Goal: Task Accomplishment & Management: Use online tool/utility

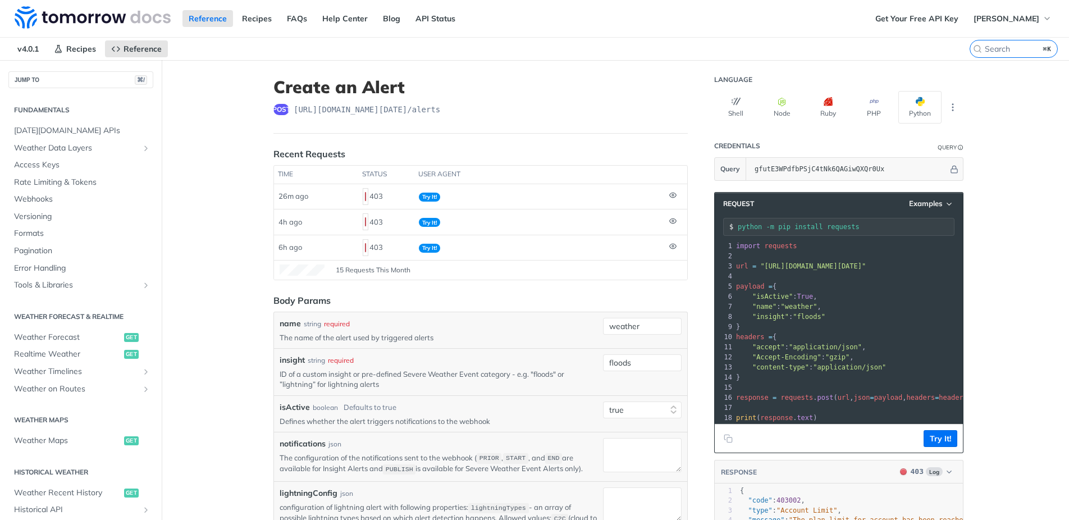
select select "true"
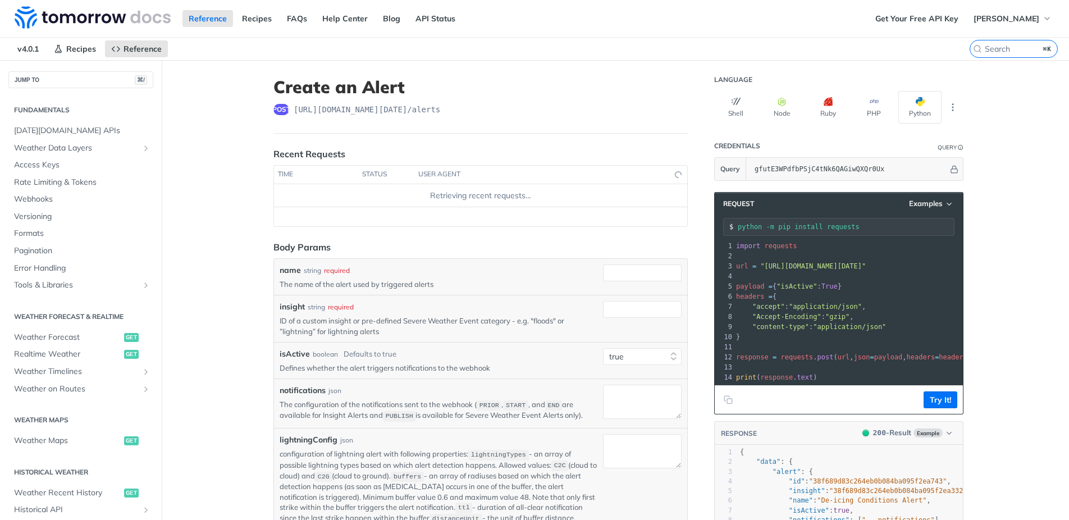
select select "true"
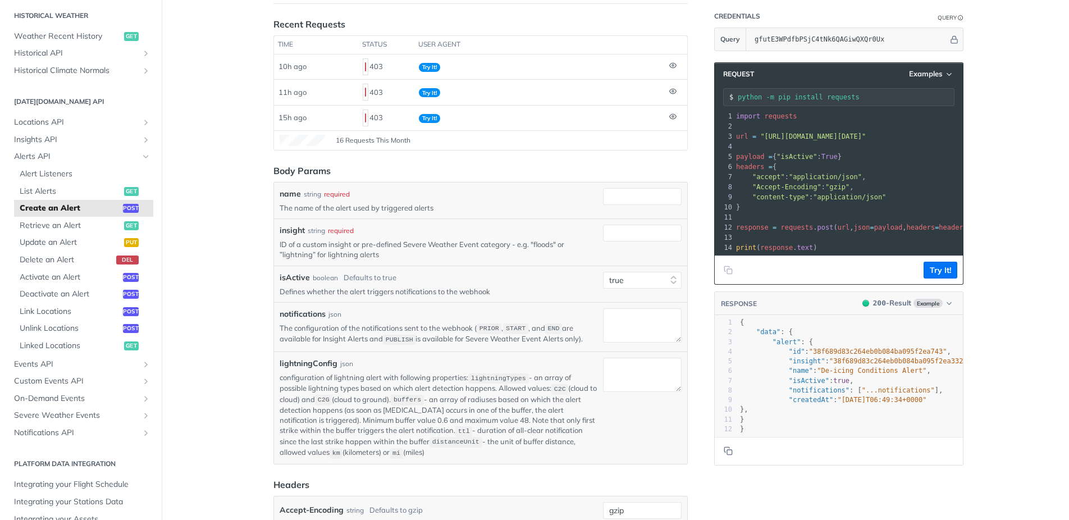
scroll to position [148, 0]
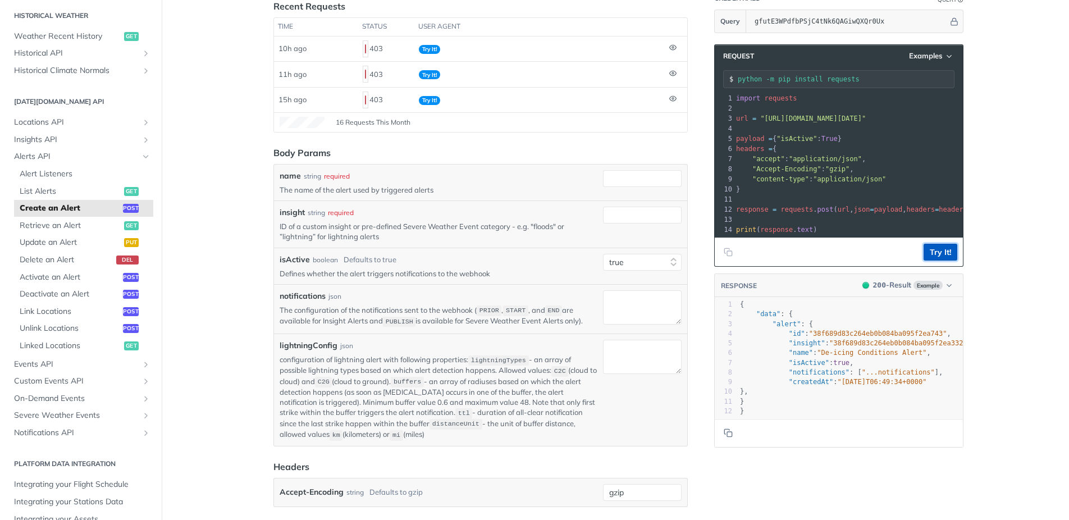
click at [941, 254] on button "Try It!" at bounding box center [941, 252] width 34 height 17
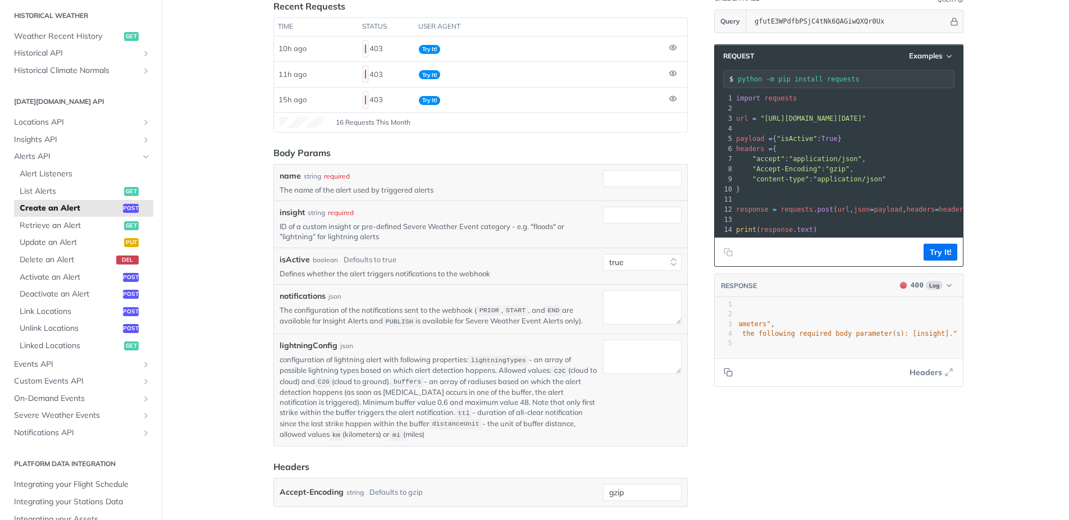
scroll to position [0, 0]
click at [633, 180] on input "name" at bounding box center [642, 178] width 79 height 17
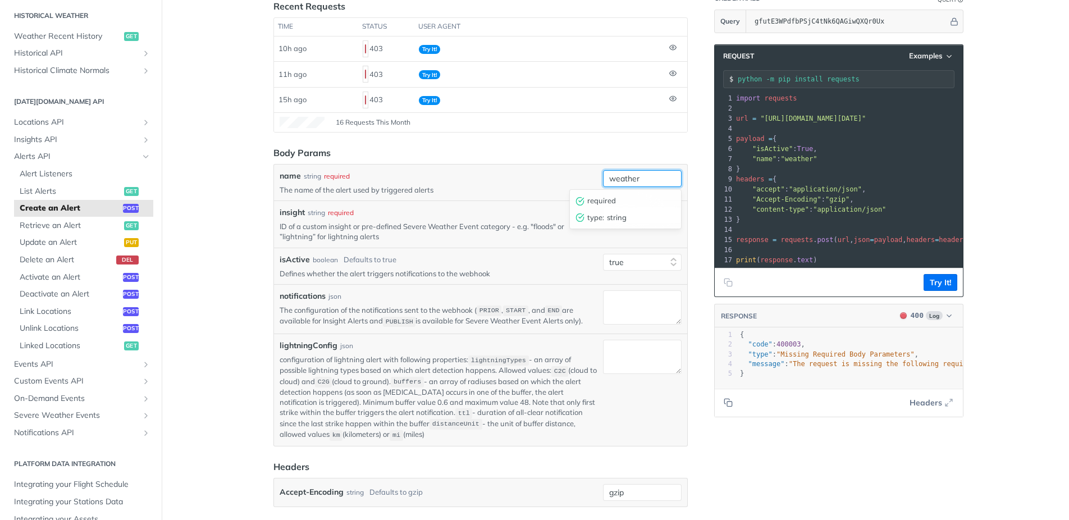
type input "weather"
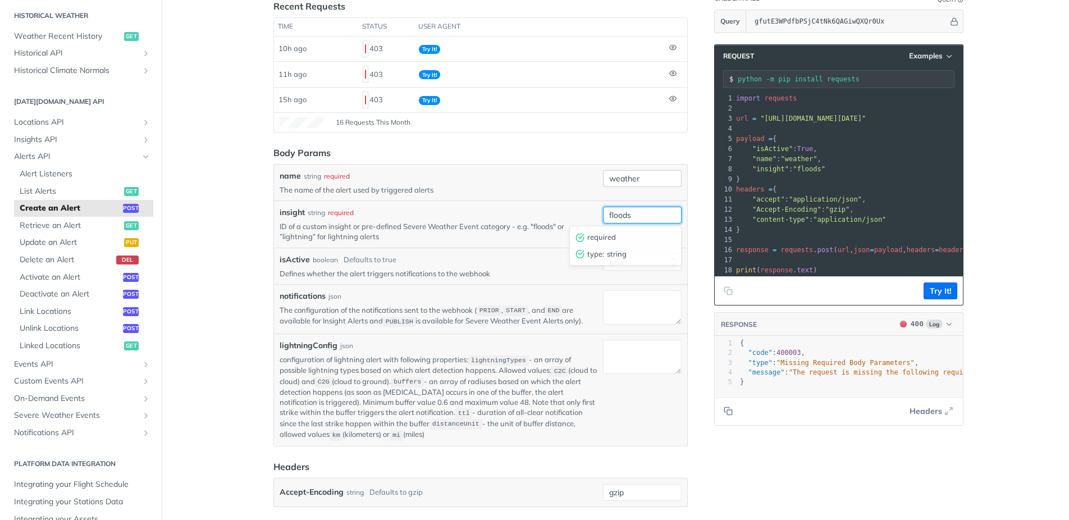
type input "floods"
click at [1013, 245] on main "JUMP TO ⌘/ Fundamentals Tomorrow.io APIs Weather Data Layers Core Probabilistic…" at bounding box center [534, 352] width 1069 height 881
click at [949, 288] on button "Try It!" at bounding box center [941, 291] width 34 height 17
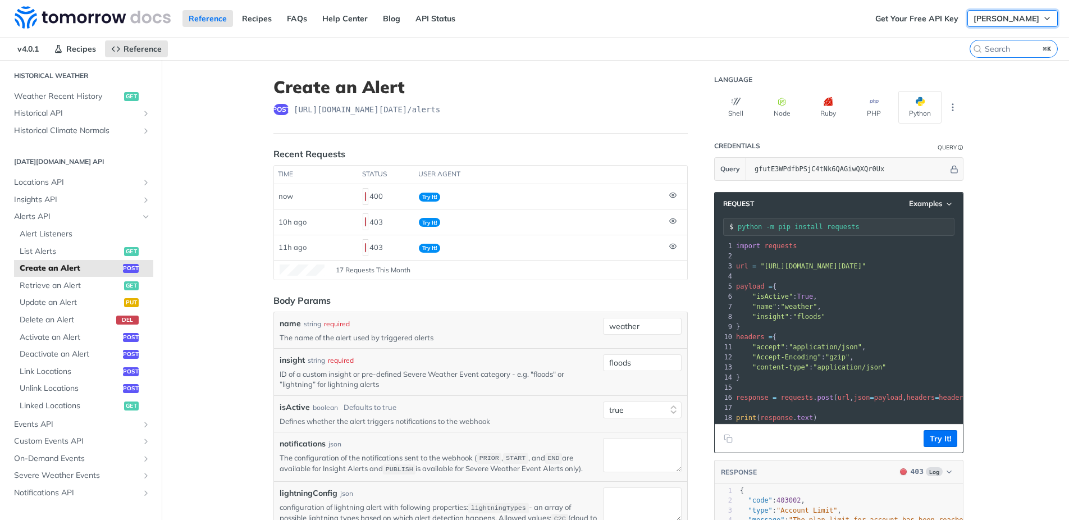
click at [1014, 20] on span "Kevin Ferrucci" at bounding box center [1007, 18] width 66 height 10
click at [985, 41] on link "Log Out" at bounding box center [1001, 41] width 111 height 16
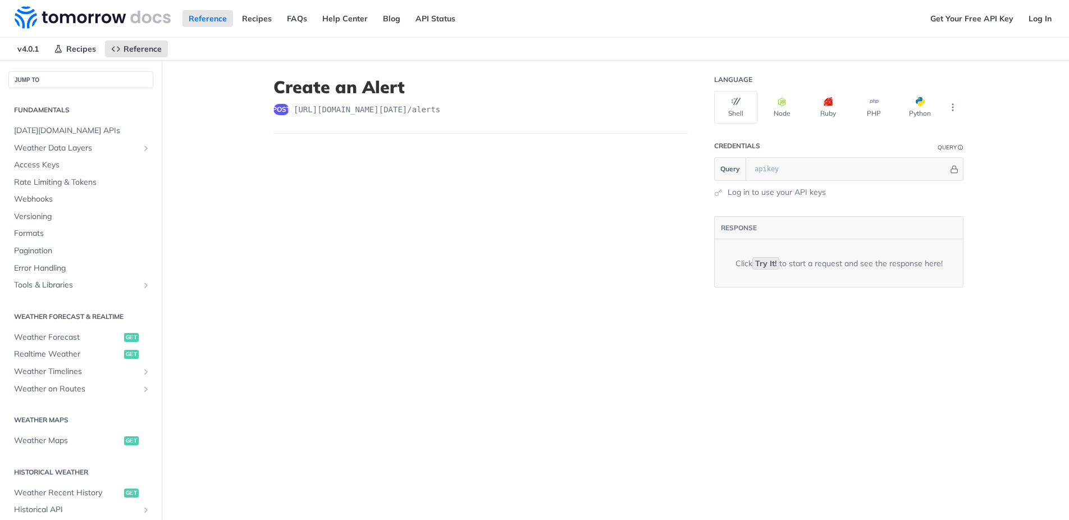
scroll to position [226, 0]
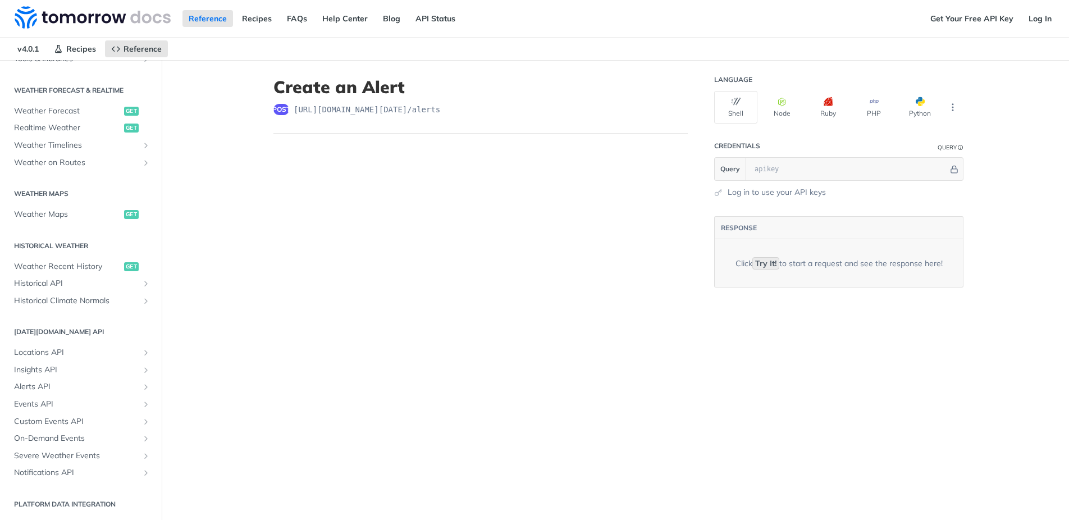
select select "true"
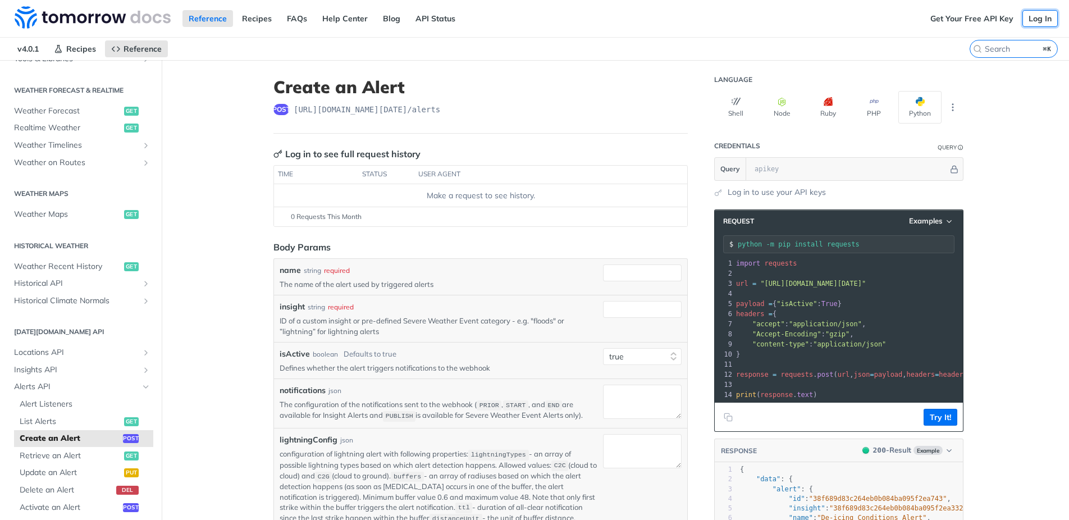
click at [1042, 21] on link "Log In" at bounding box center [1040, 18] width 35 height 17
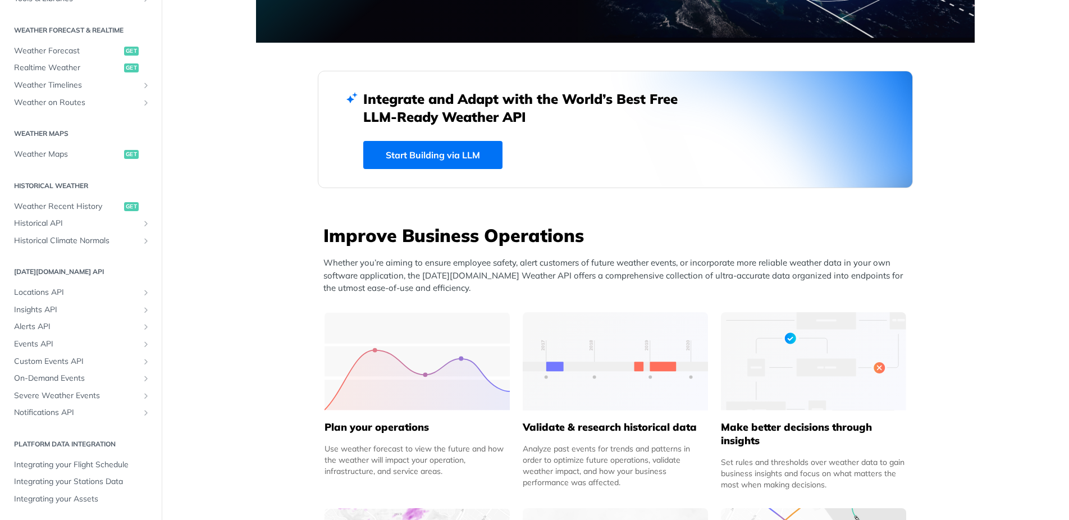
scroll to position [259, 0]
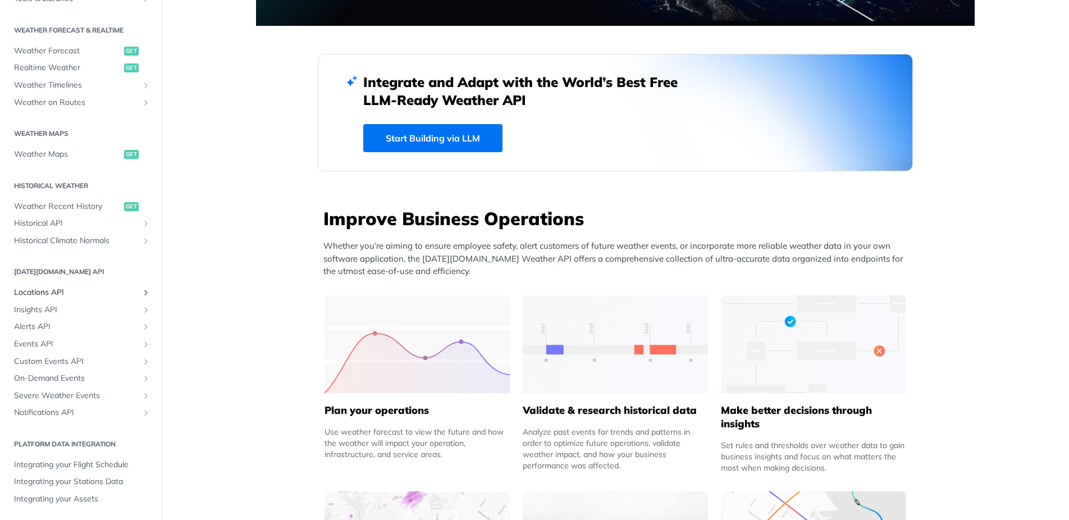
click at [46, 288] on span "Locations API" at bounding box center [76, 292] width 125 height 11
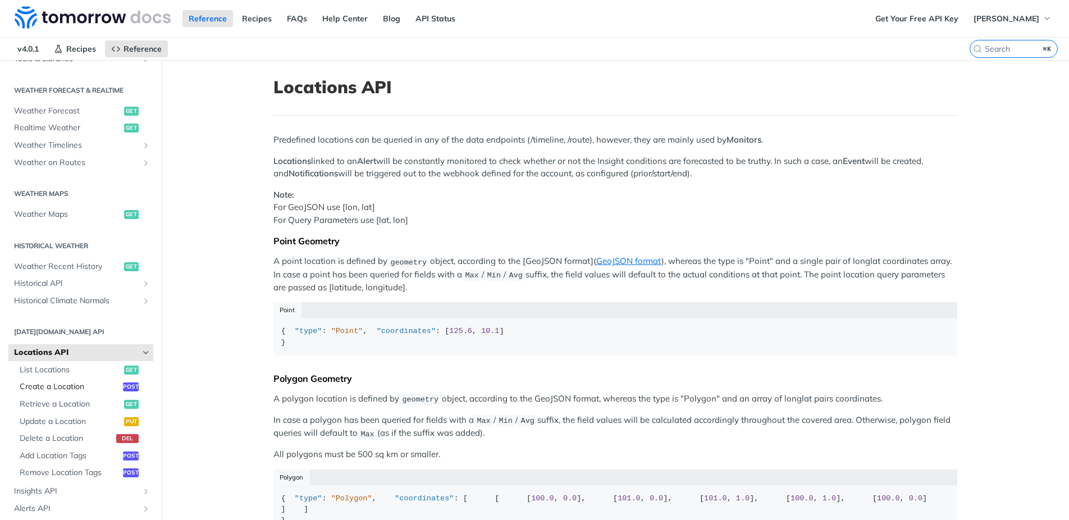
click at [54, 386] on span "Create a Location" at bounding box center [70, 386] width 101 height 11
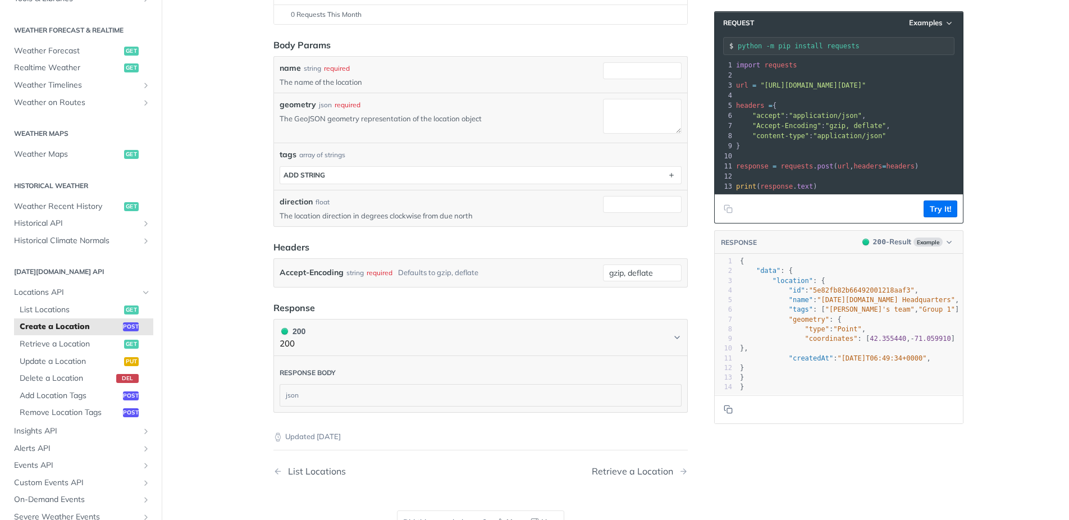
scroll to position [210, 0]
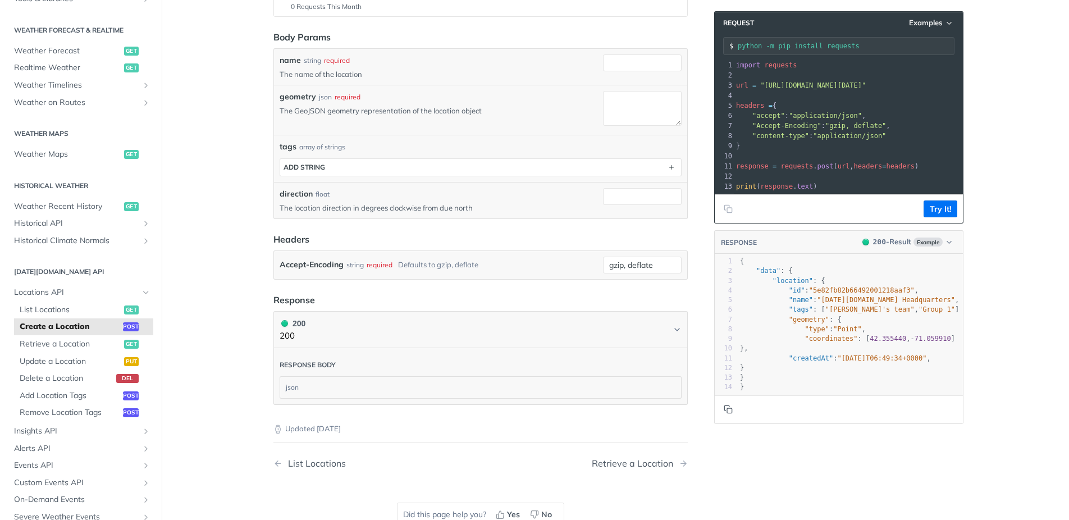
click at [726, 406] on icon "Copy to clipboard" at bounding box center [727, 408] width 5 height 5
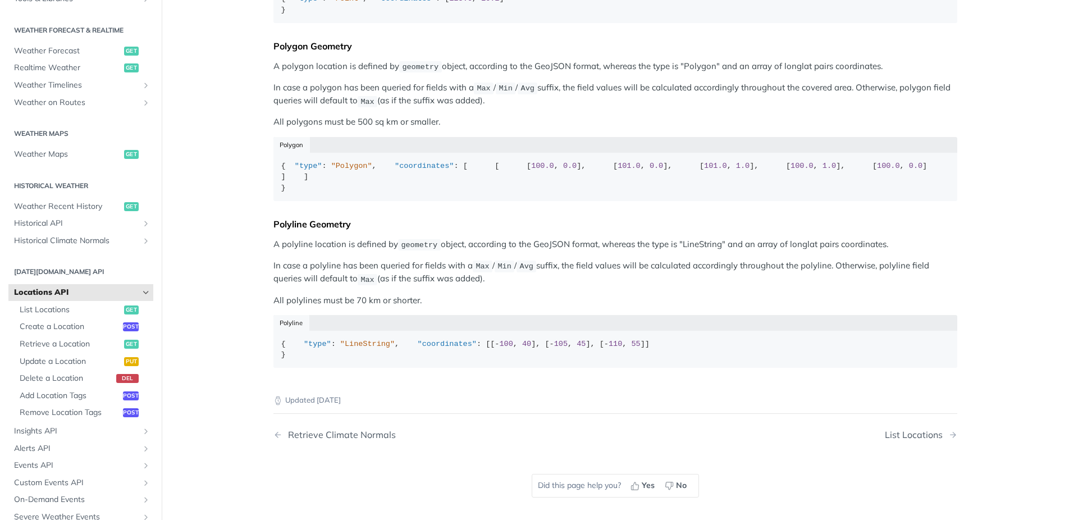
scroll to position [435, 0]
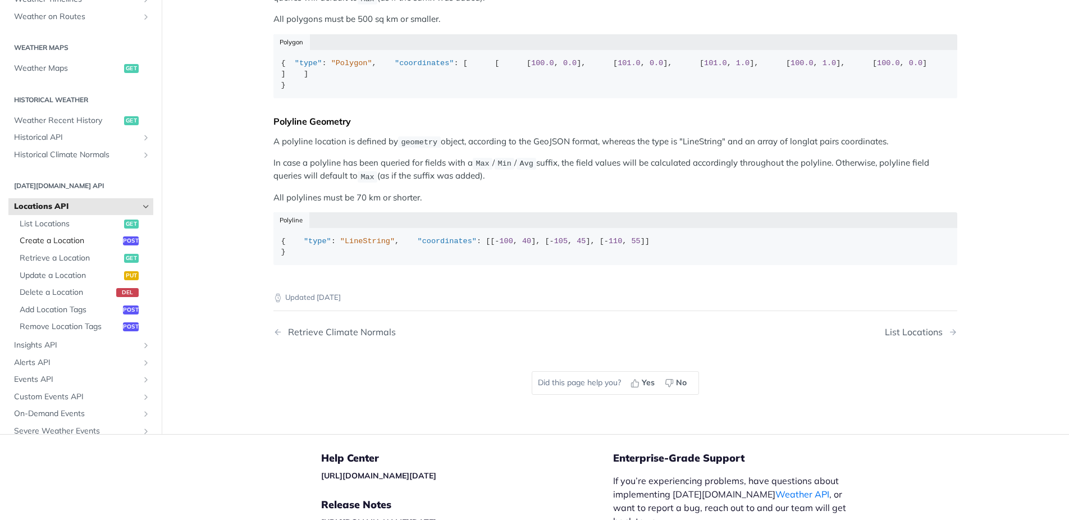
click at [42, 247] on span "Create a Location" at bounding box center [70, 240] width 101 height 11
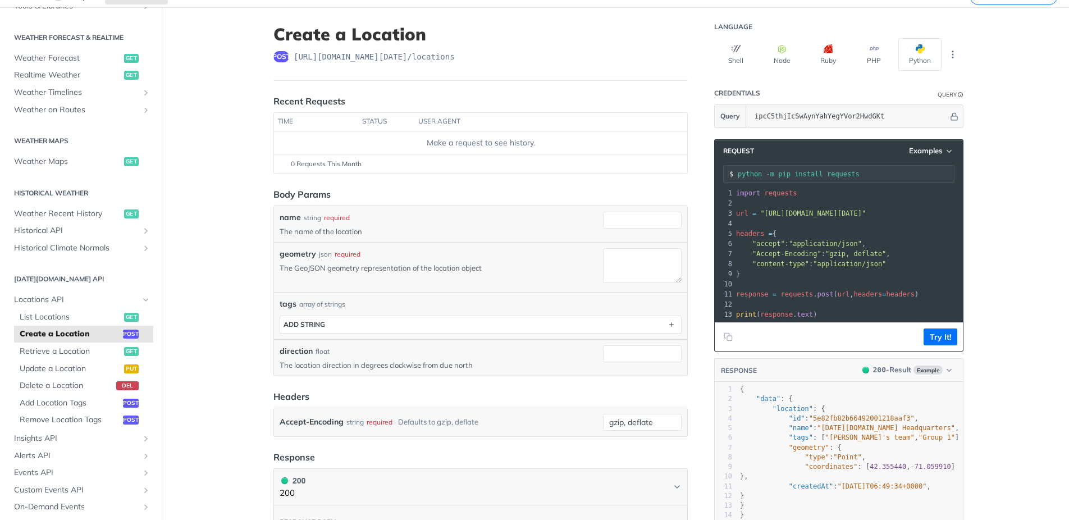
scroll to position [52, 0]
click at [41, 300] on span "Locations API" at bounding box center [76, 300] width 125 height 11
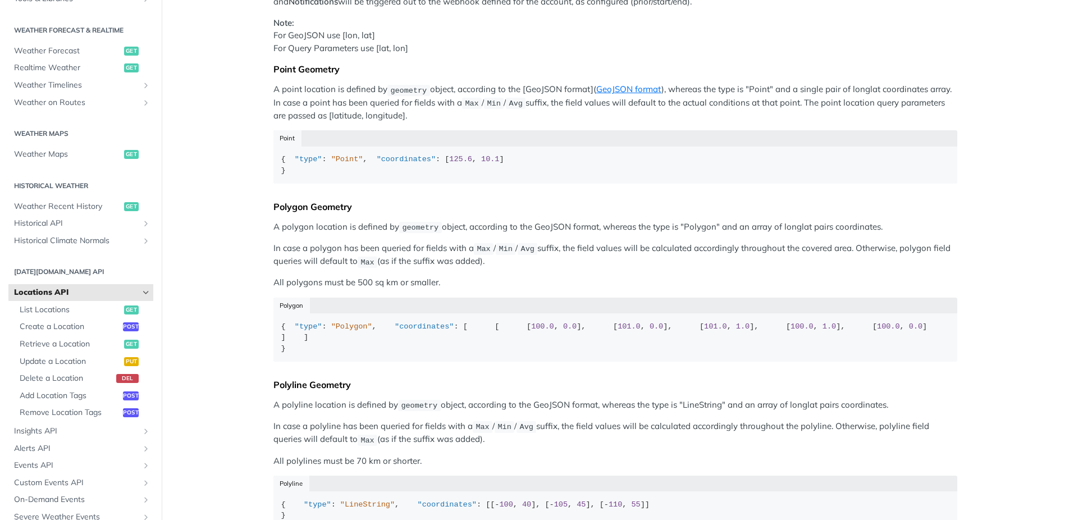
scroll to position [153, 0]
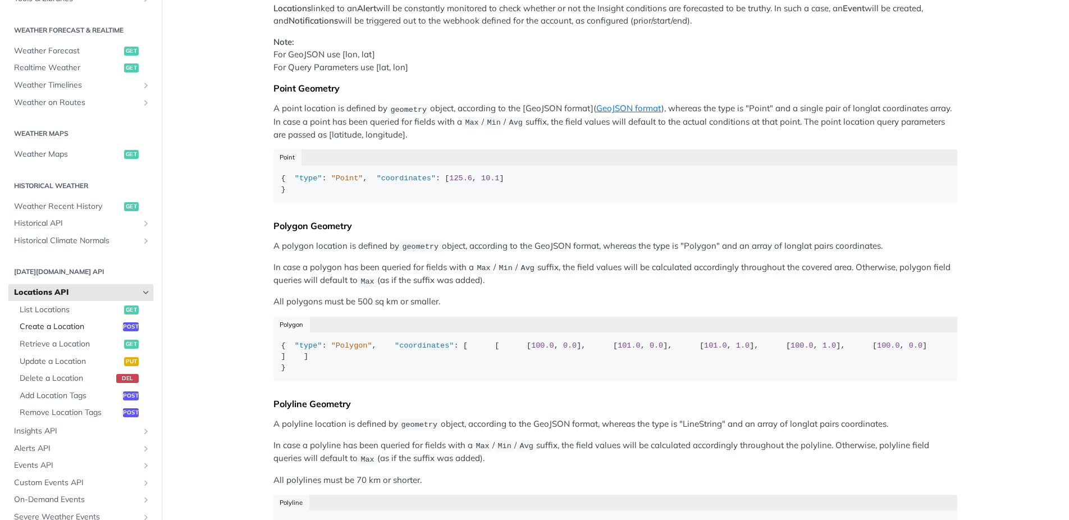
click at [54, 329] on span "Create a Location" at bounding box center [70, 326] width 101 height 11
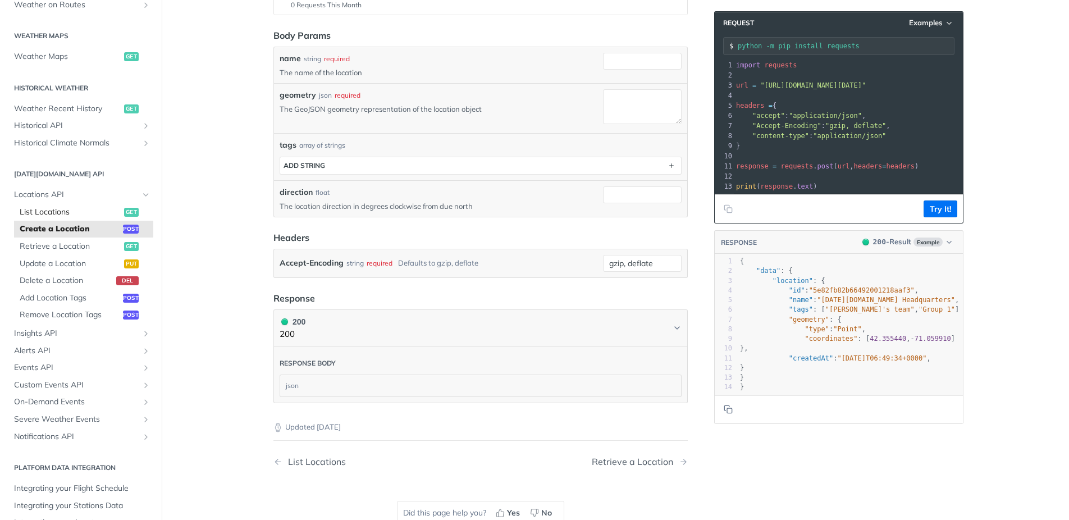
scroll to position [338, 0]
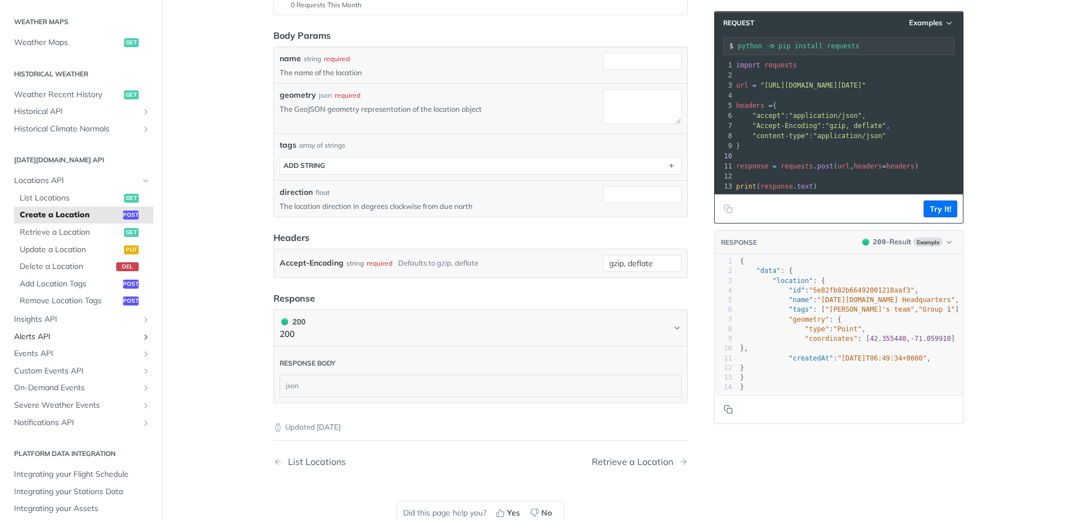
click at [38, 339] on span "Alerts API" at bounding box center [76, 336] width 125 height 11
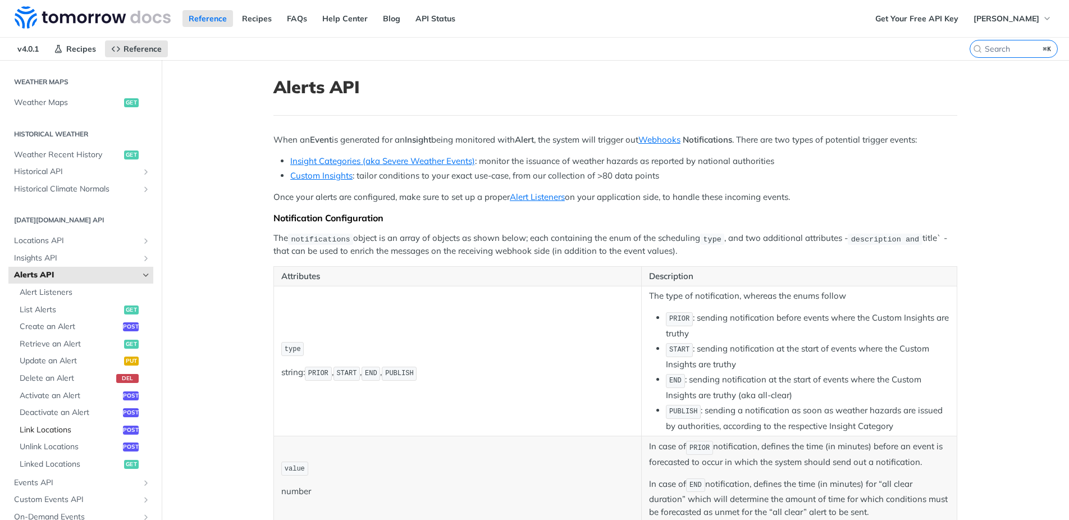
click at [49, 430] on span "Link Locations" at bounding box center [70, 430] width 101 height 11
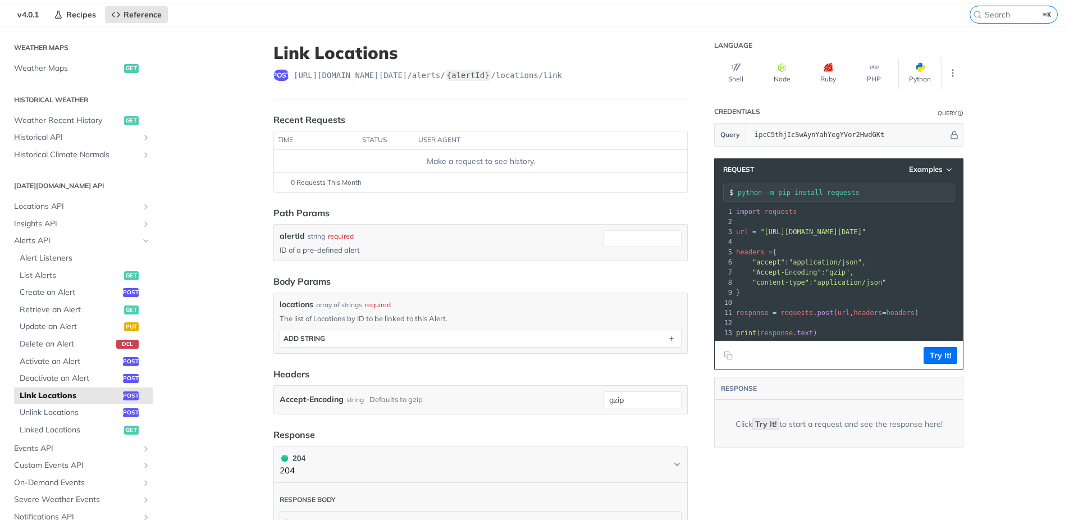
scroll to position [39, 0]
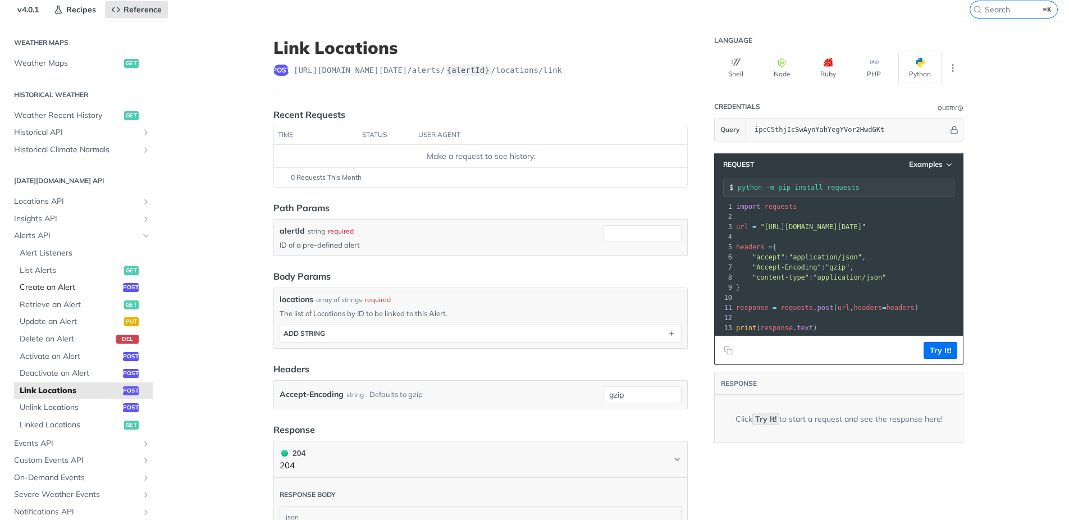
click at [51, 289] on span "Create an Alert" at bounding box center [70, 287] width 101 height 11
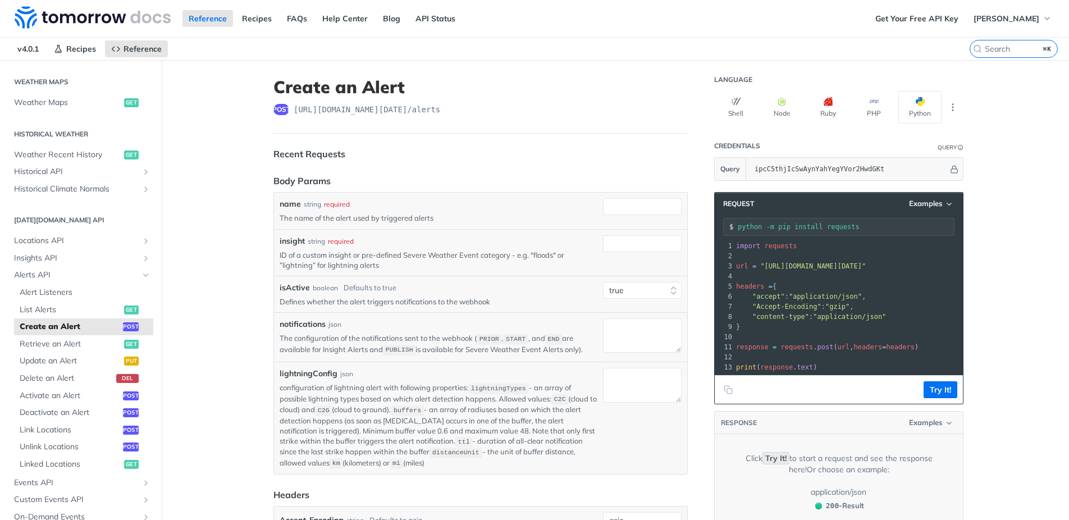
select select "true"
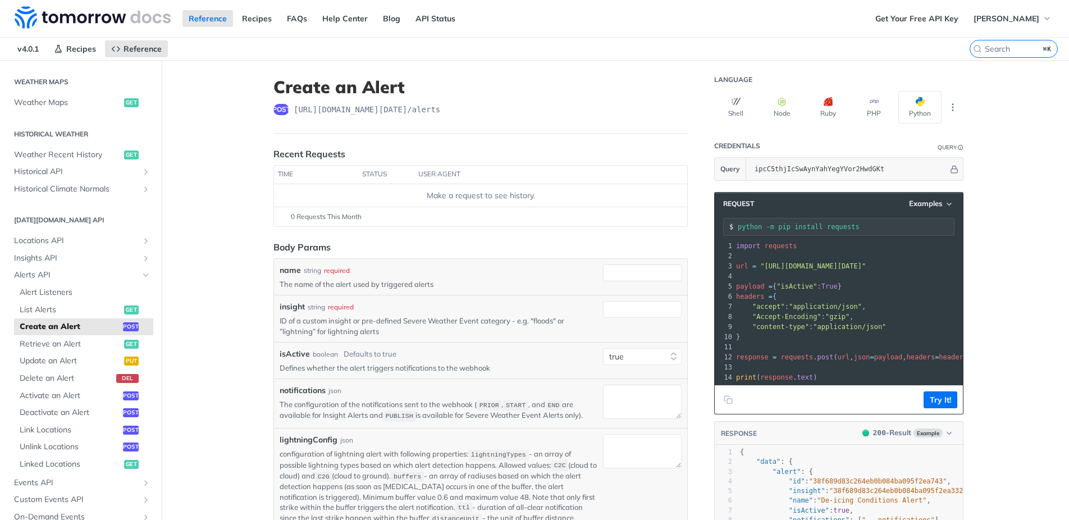
scroll to position [138, 0]
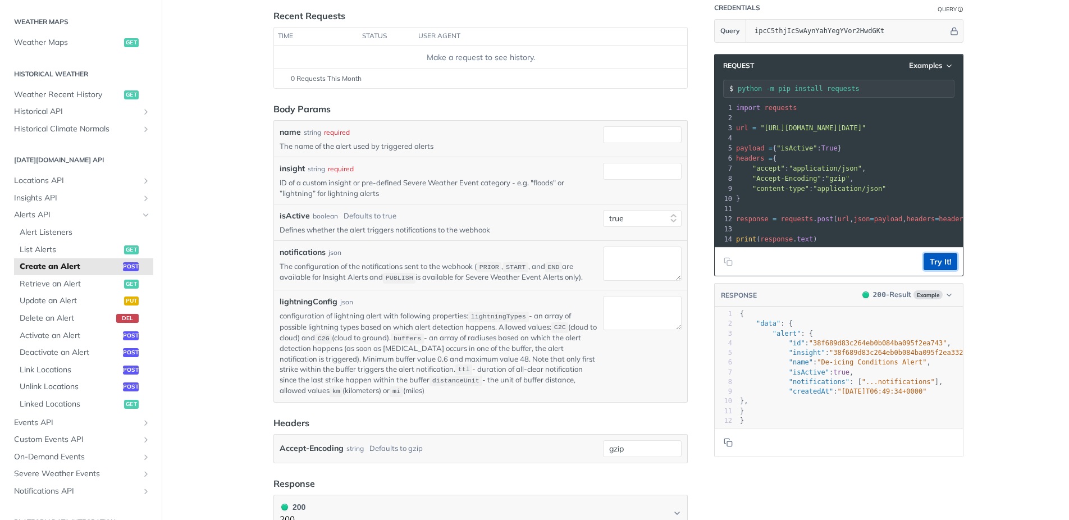
click at [950, 262] on button "Try It!" at bounding box center [941, 261] width 34 height 17
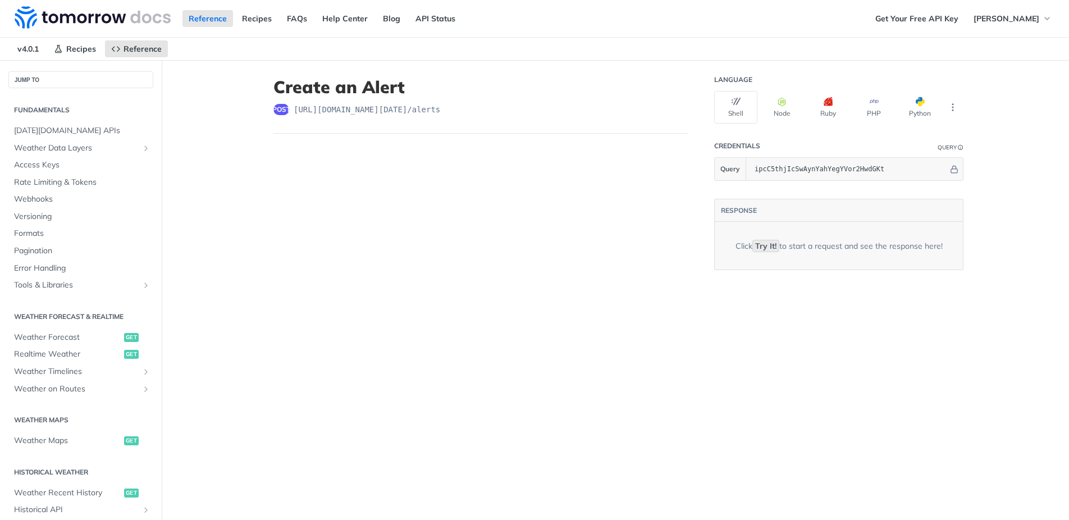
select select "true"
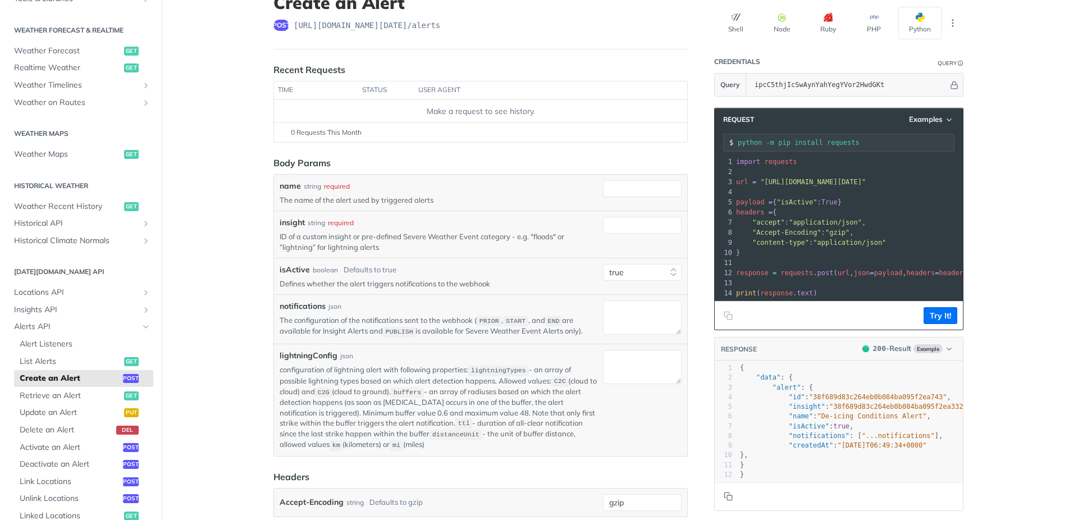
scroll to position [86, 0]
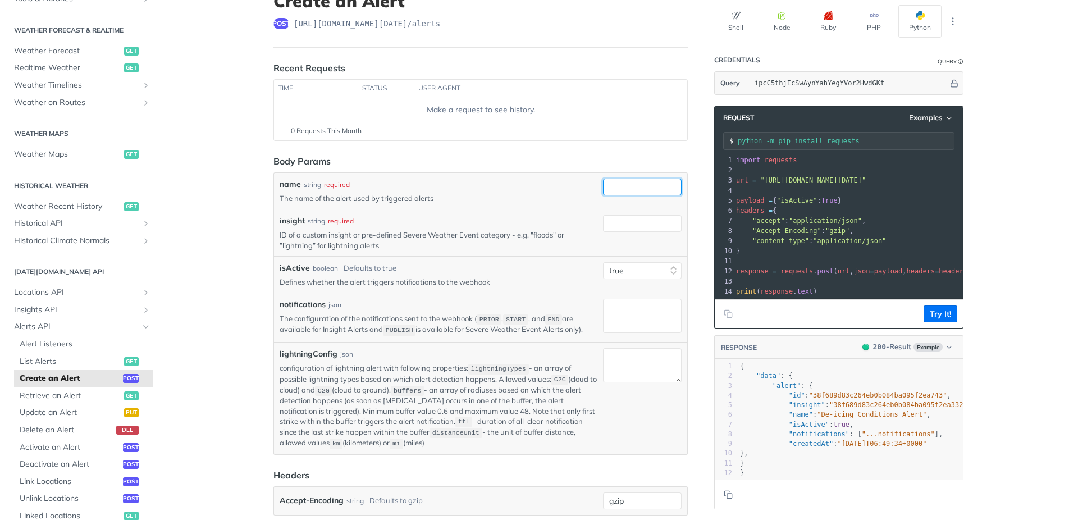
click at [638, 191] on input "name" at bounding box center [642, 187] width 79 height 17
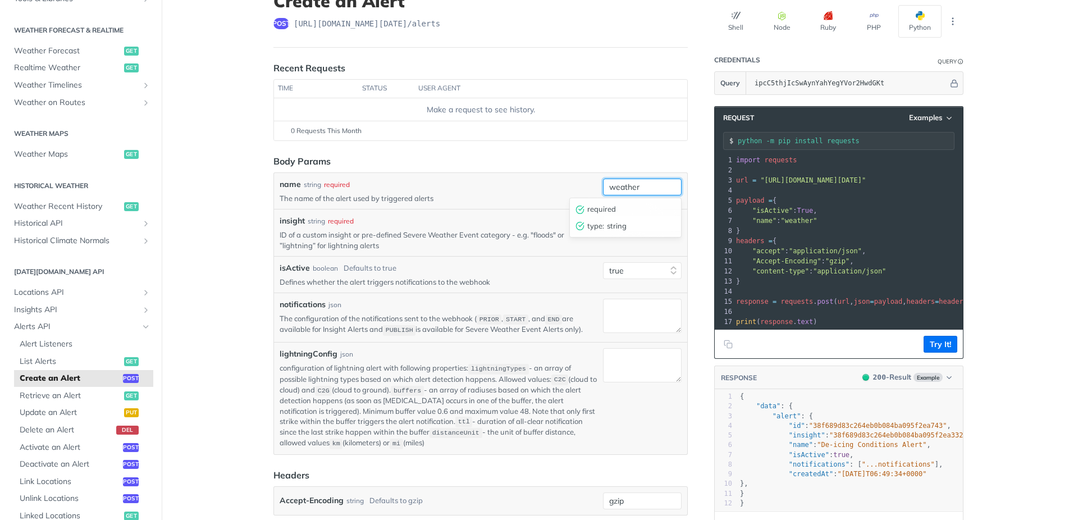
type input "weather"
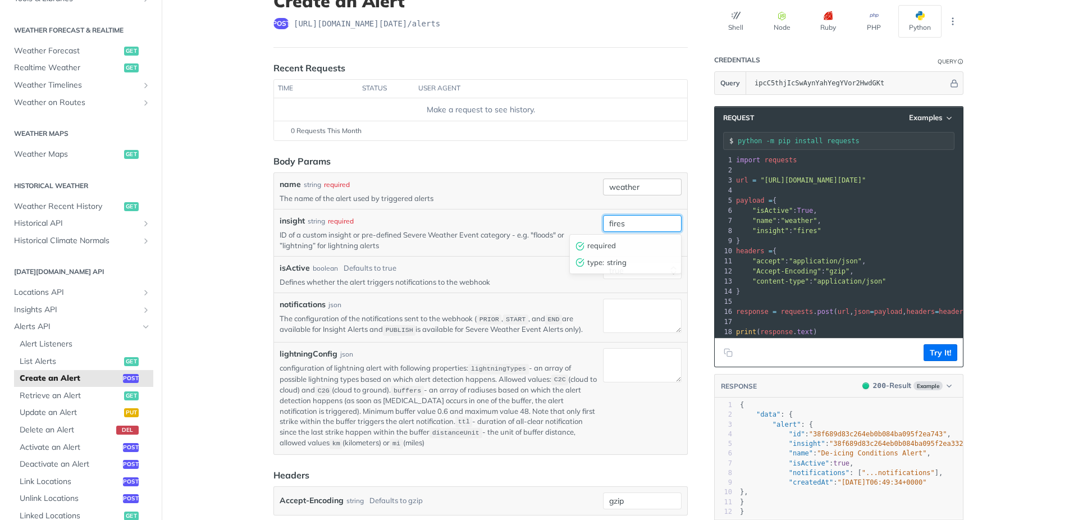
type input "fires"
click at [953, 354] on button "Try It!" at bounding box center [941, 352] width 34 height 17
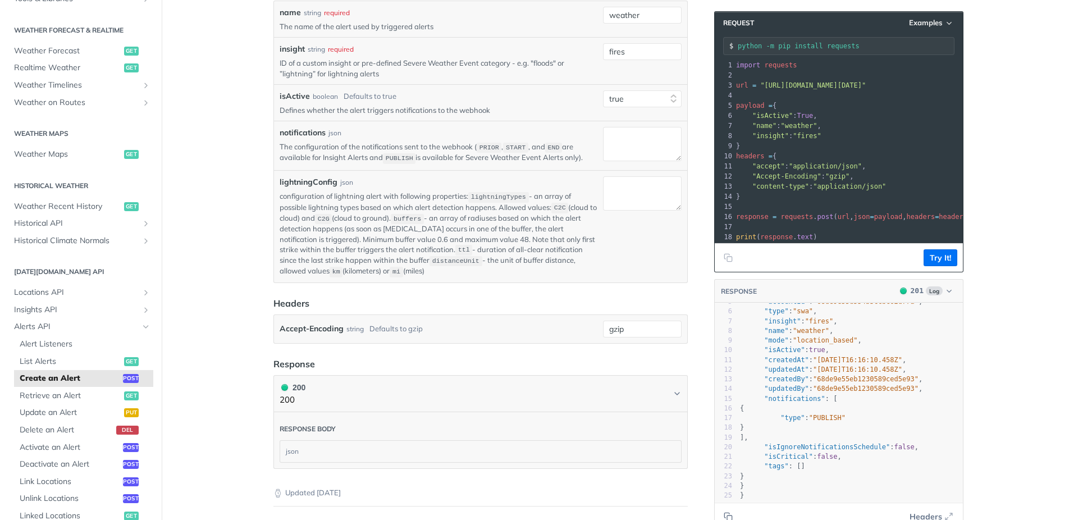
scroll to position [0, 0]
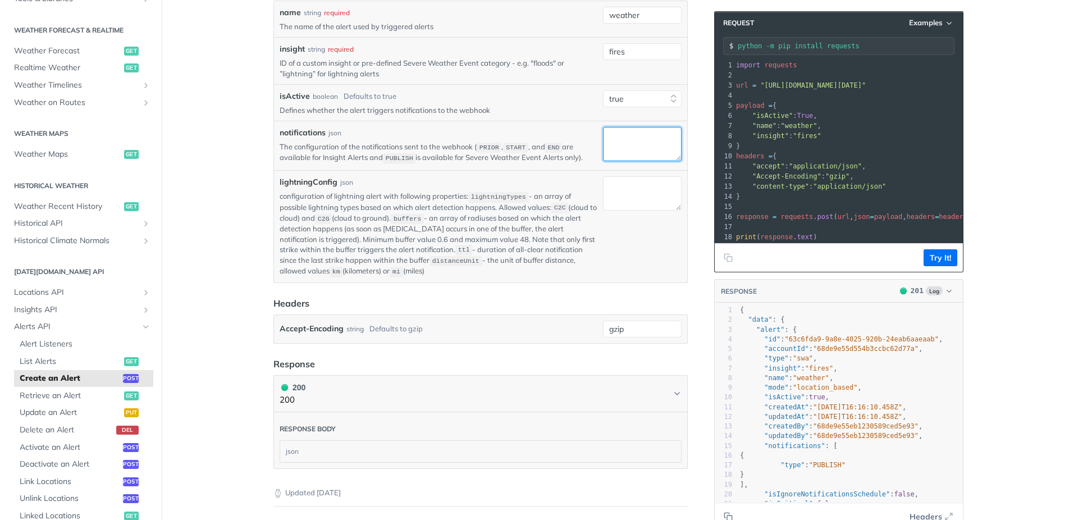
click at [638, 144] on textarea "notifications" at bounding box center [642, 144] width 79 height 34
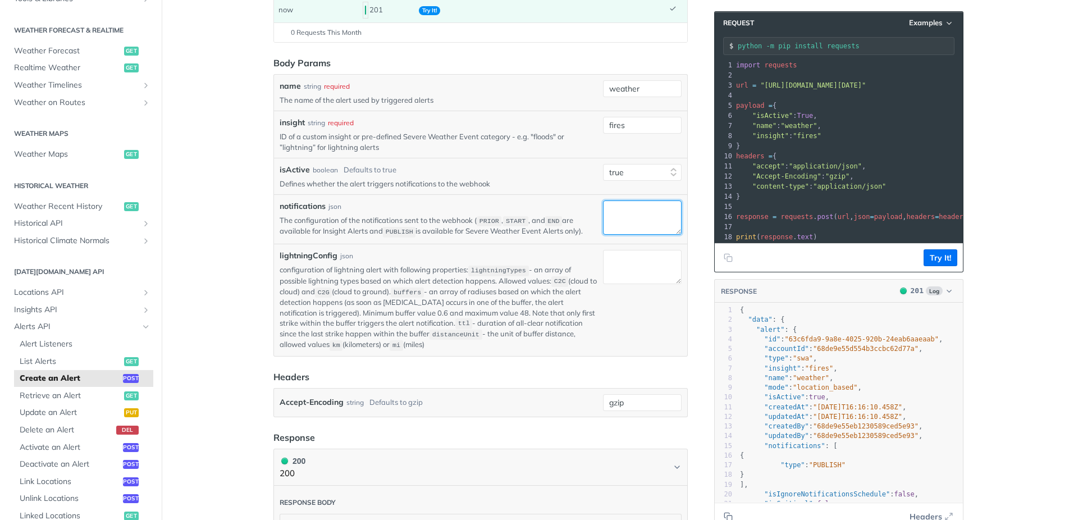
scroll to position [185, 0]
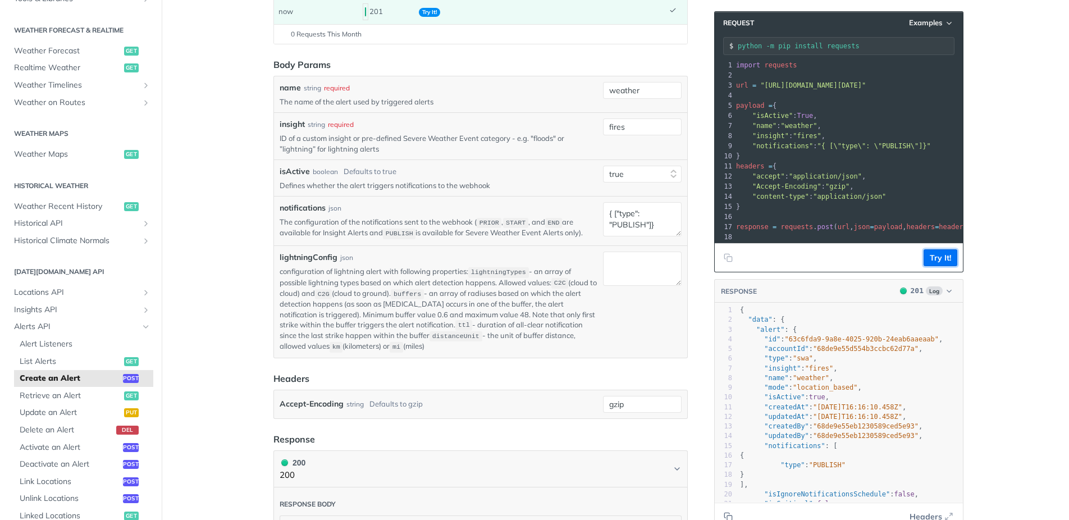
drag, startPoint x: 942, startPoint y: 257, endPoint x: 982, endPoint y: 265, distance: 40.6
click at [942, 258] on button "Try It!" at bounding box center [941, 257] width 34 height 17
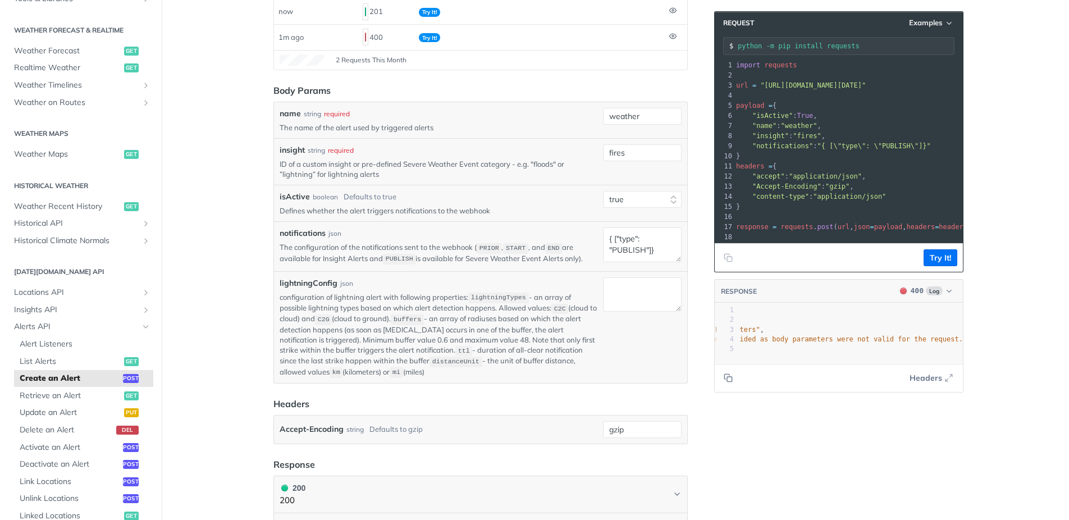
scroll to position [0, 0]
click at [614, 243] on textarea "{ ["type": "PUBLISH"]}" at bounding box center [642, 244] width 79 height 34
drag, startPoint x: 658, startPoint y: 253, endPoint x: 716, endPoint y: 254, distance: 57.3
click at [660, 253] on textarea "[ {"type": "PUBLISH"]}" at bounding box center [642, 244] width 79 height 34
type textarea "[ {"type": "PUBLISH"} ]"
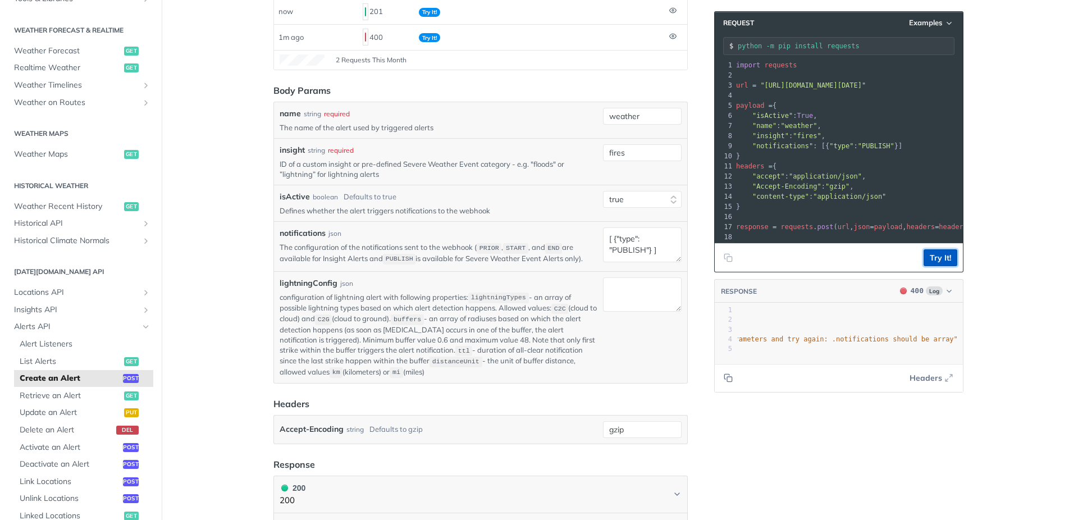
click at [948, 256] on button "Try It!" at bounding box center [941, 257] width 34 height 17
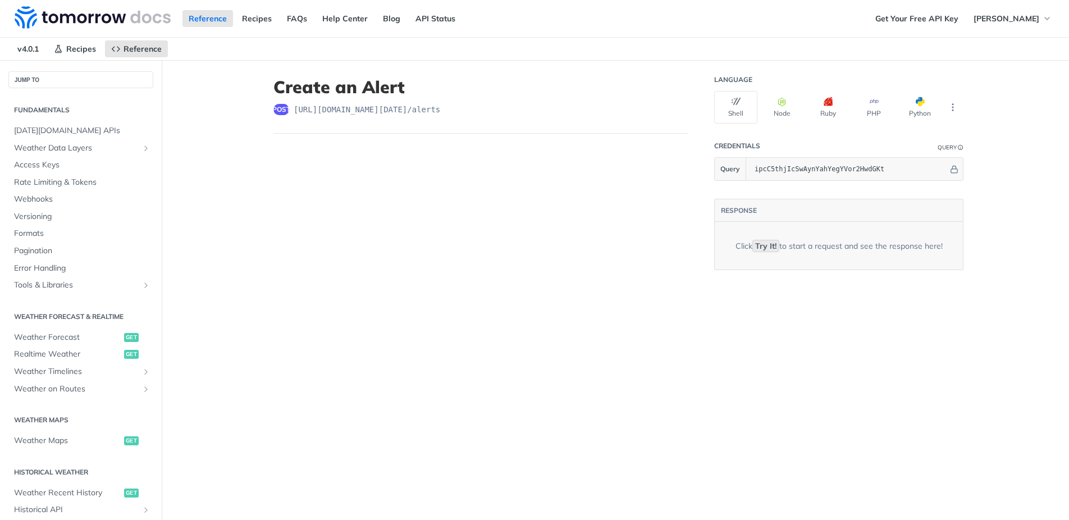
select select "true"
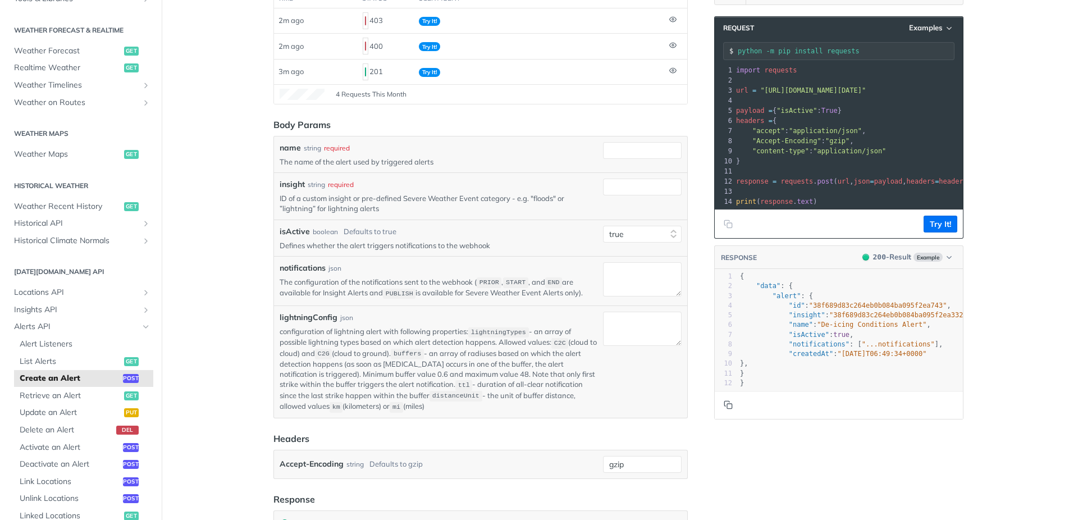
click at [727, 404] on icon "Copy to clipboard" at bounding box center [728, 404] width 9 height 9
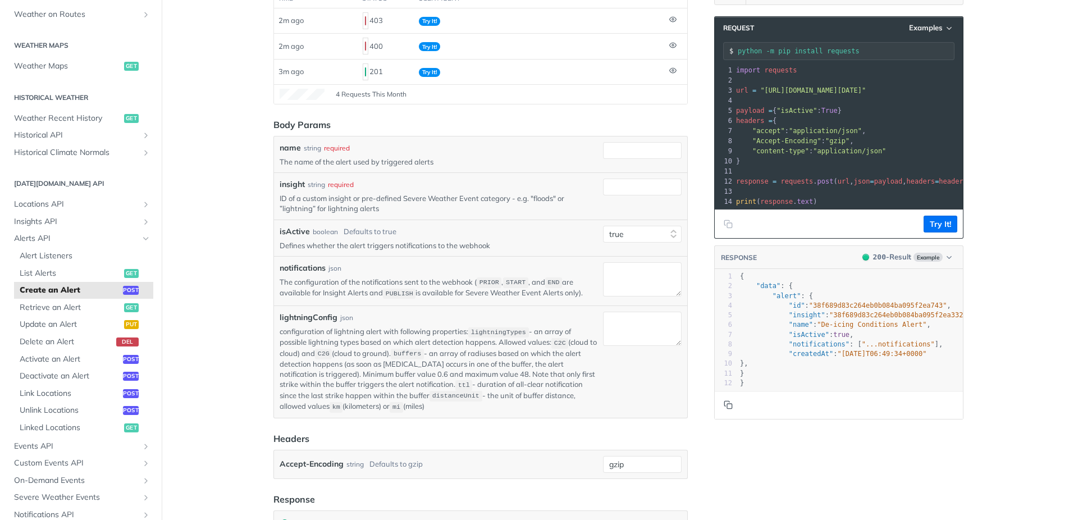
scroll to position [322, 0]
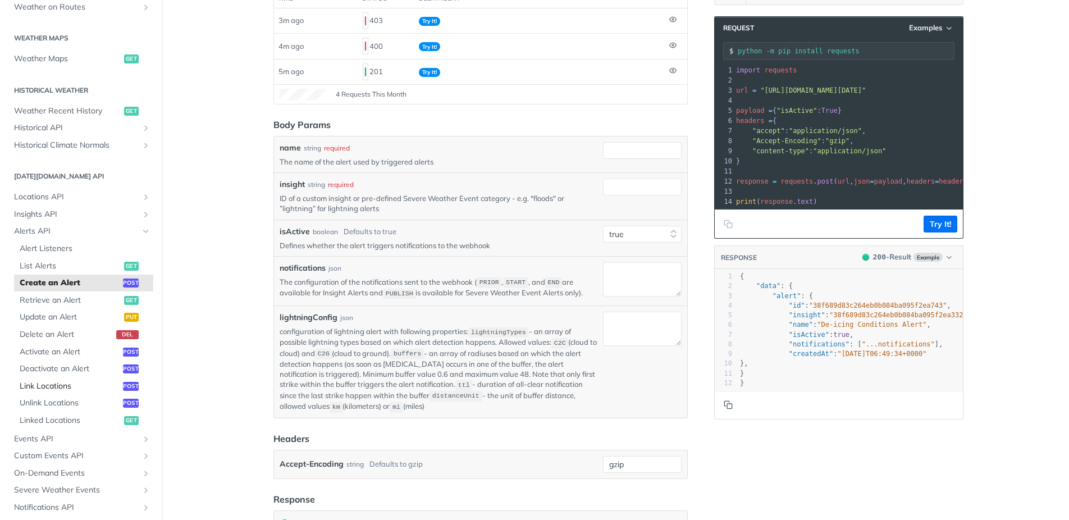
click at [49, 385] on span "Link Locations" at bounding box center [70, 386] width 101 height 11
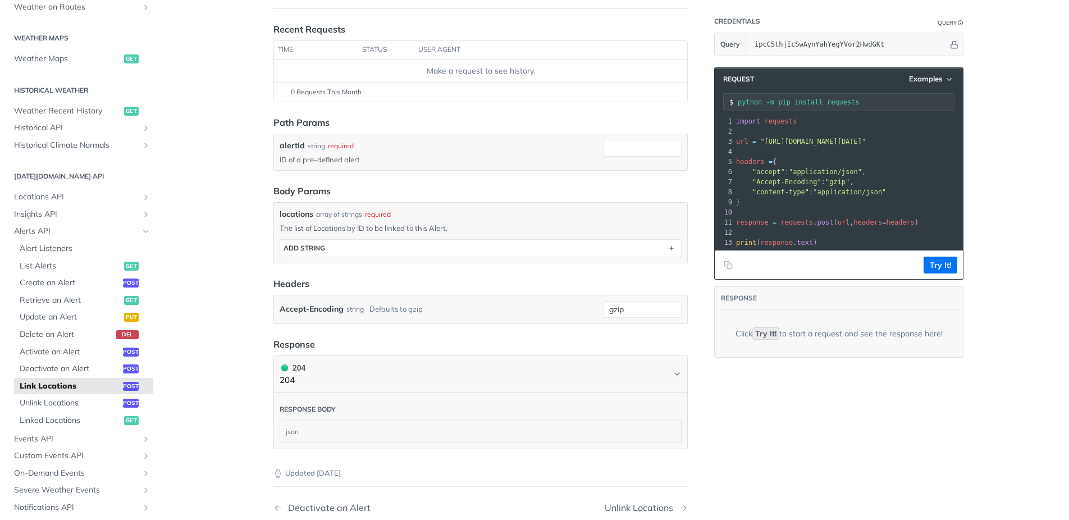
scroll to position [127, 0]
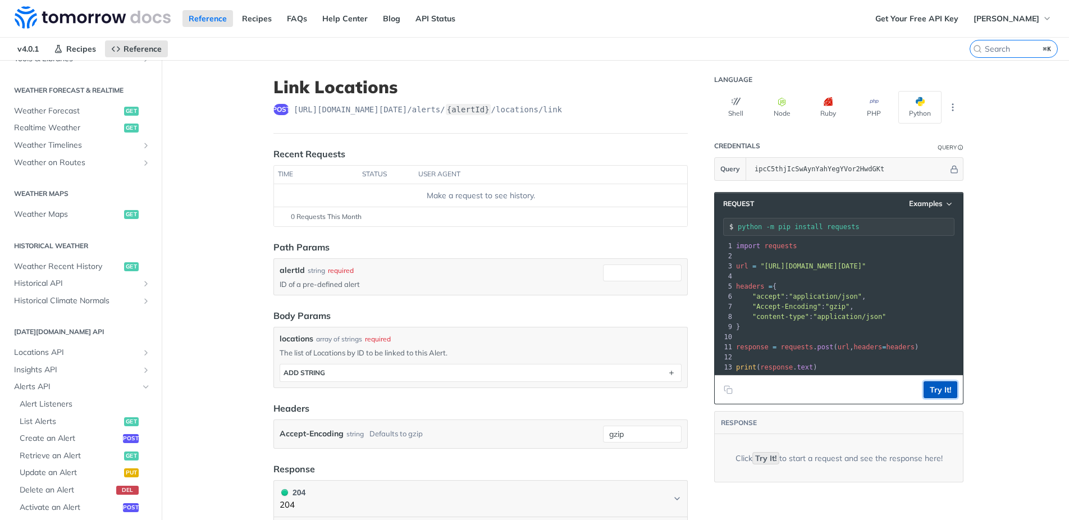
click at [952, 393] on button "Try It!" at bounding box center [941, 389] width 34 height 17
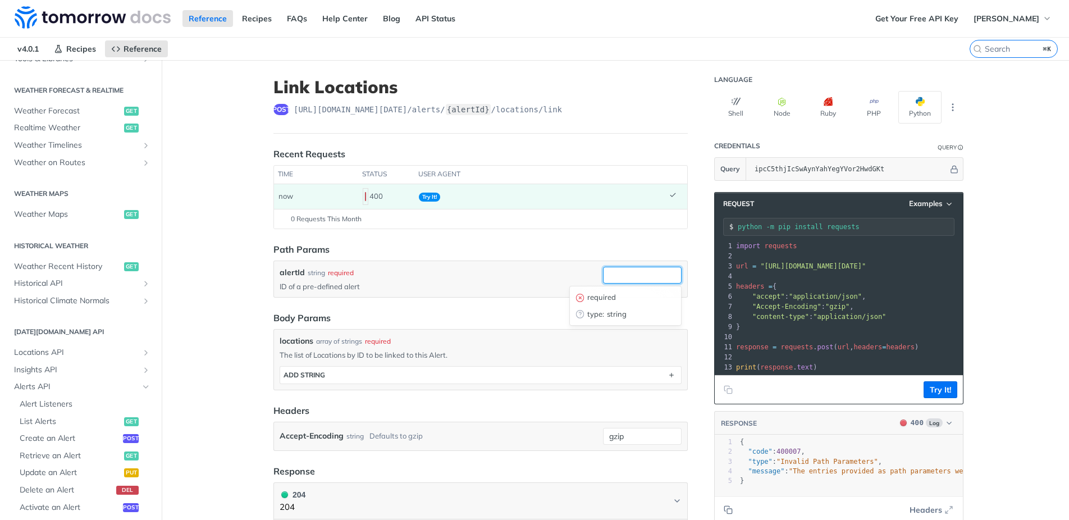
click at [616, 275] on input "alertId" at bounding box center [642, 275] width 79 height 17
type input "283746238045728354"
click at [939, 390] on button "Try It!" at bounding box center [941, 389] width 34 height 17
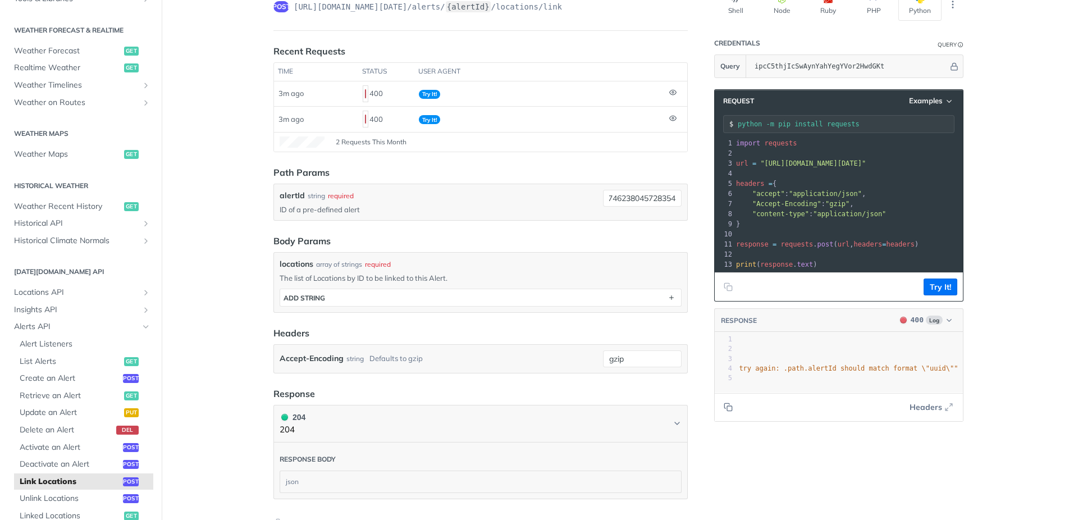
scroll to position [103, 0]
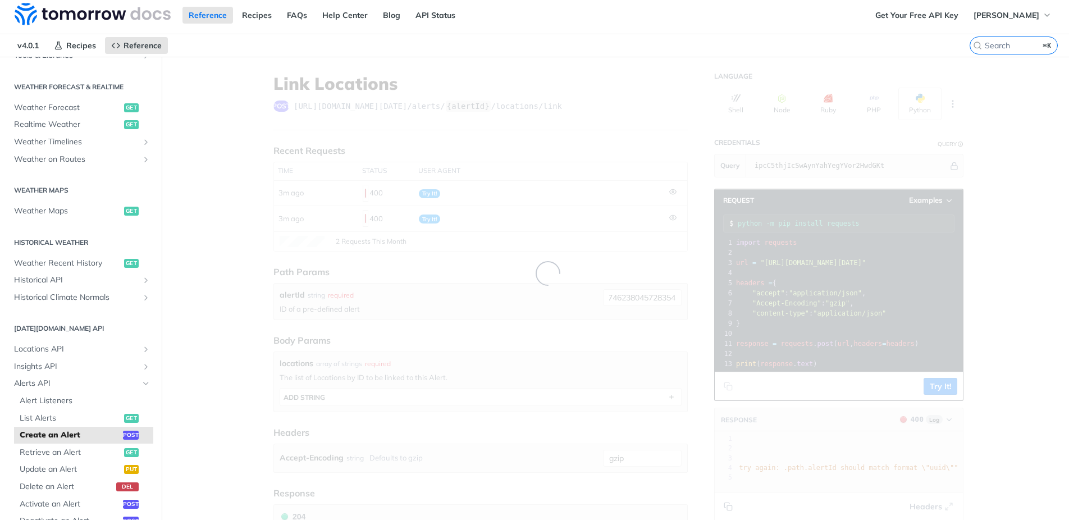
scroll to position [1, 0]
select select "true"
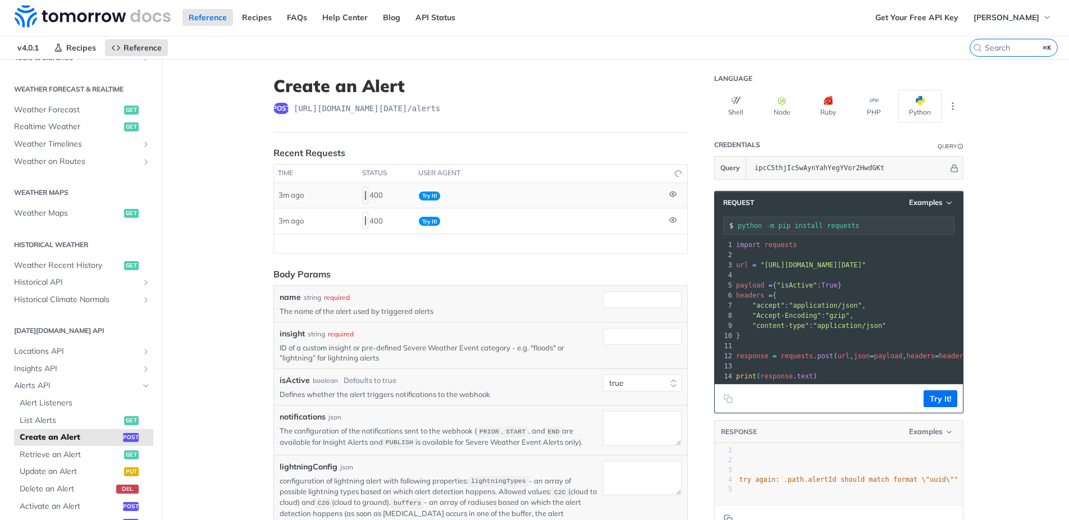
scroll to position [0, 0]
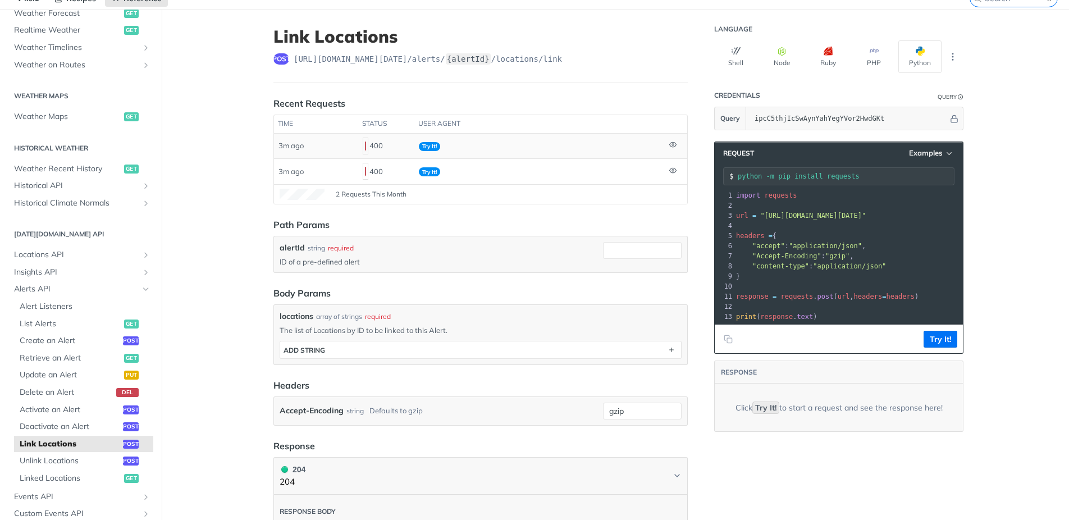
scroll to position [78, 0]
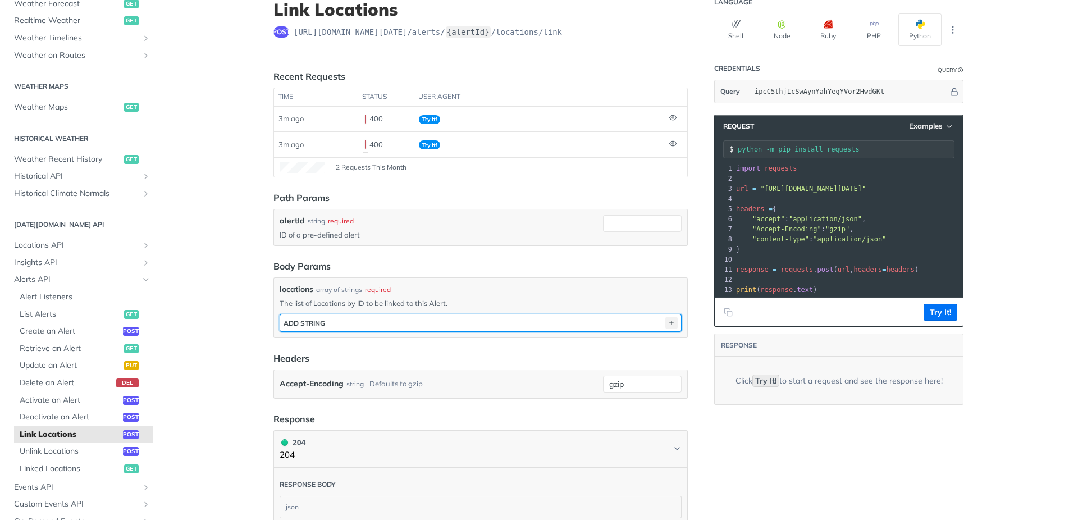
click at [676, 324] on icon "button" at bounding box center [672, 323] width 12 height 12
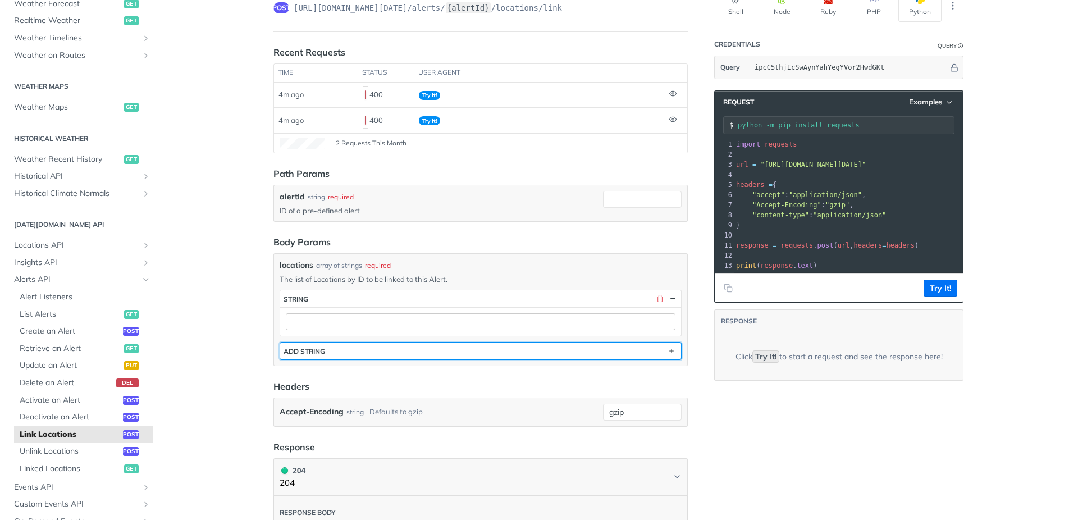
scroll to position [101, 0]
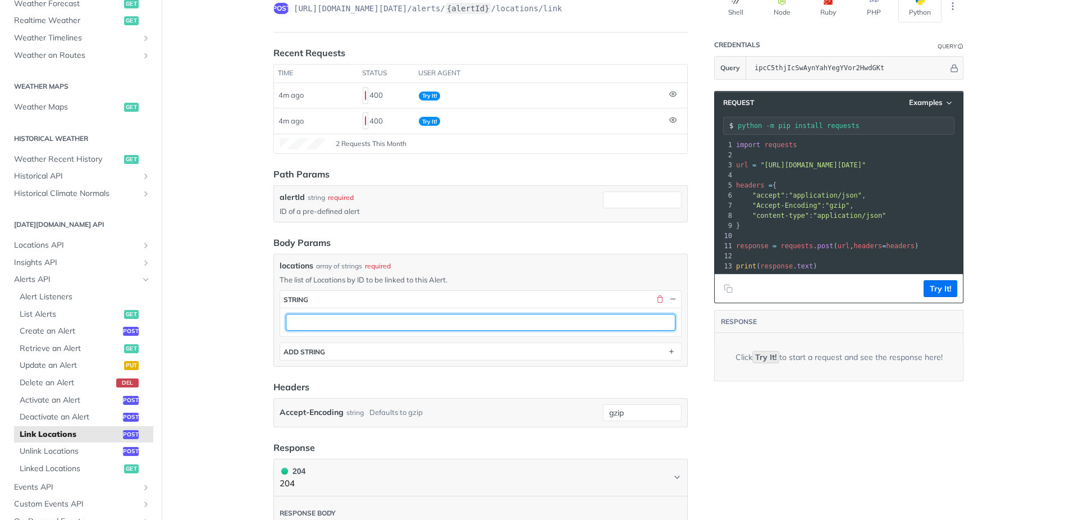
click at [401, 323] on input "text" at bounding box center [481, 322] width 390 height 17
paste input "5e82fb82b66492001218aaf3"
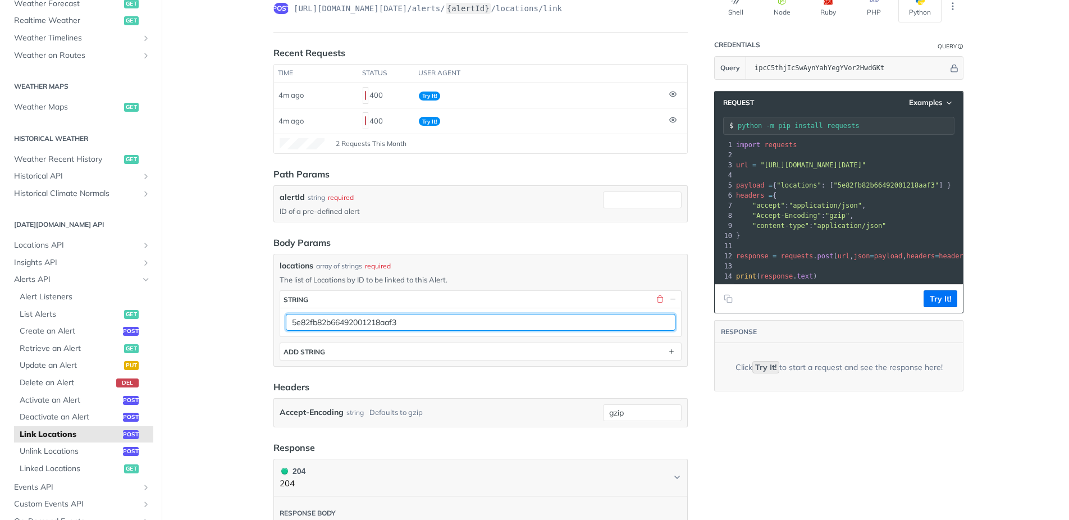
type input "5e82fb82b66492001218aaf3"
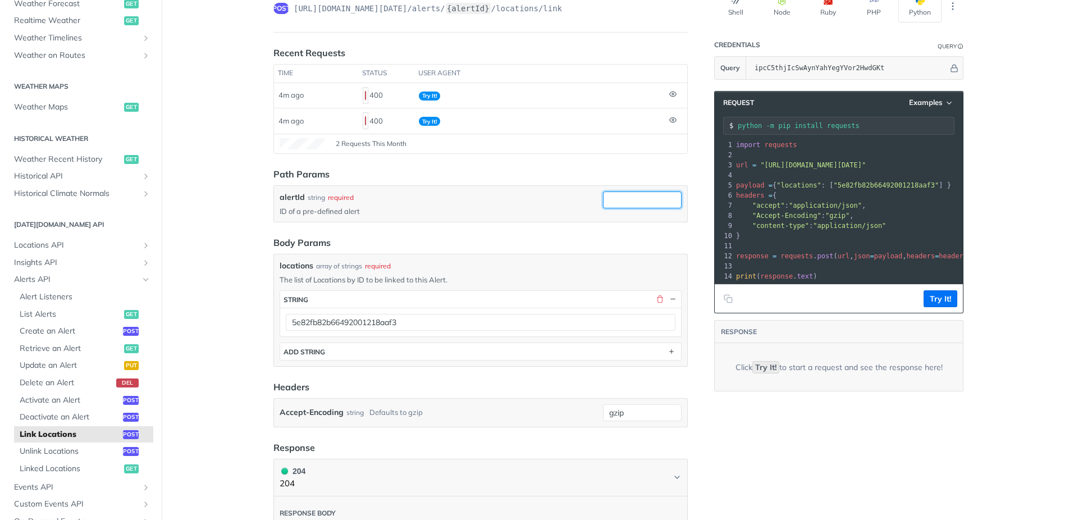
click at [636, 202] on input "alertId" at bounding box center [642, 200] width 79 height 17
paste input "38f689d83c264eb0b084ba095f2ea743"
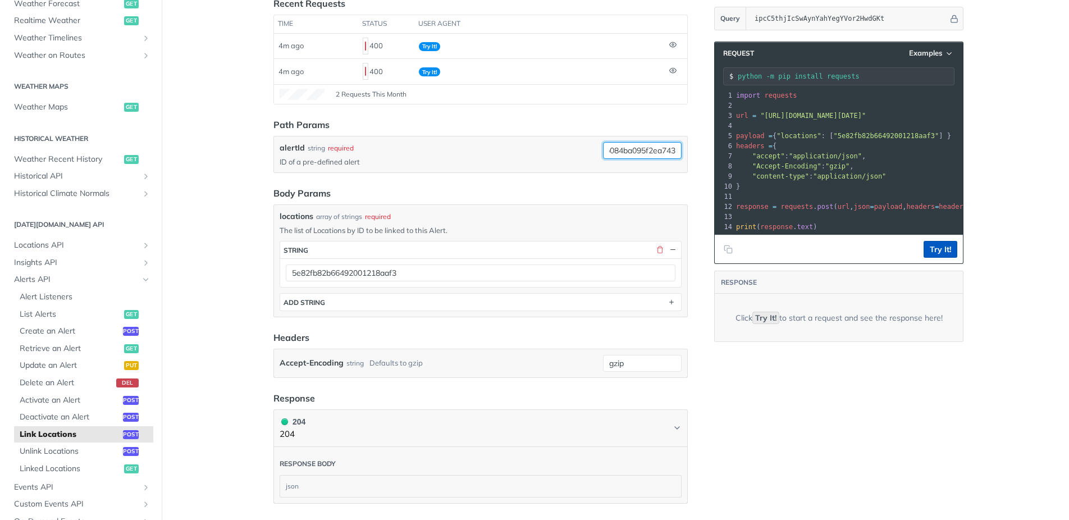
type input "38f689d83c264eb0b084ba095f2ea743"
click at [949, 248] on button "Try It!" at bounding box center [941, 249] width 34 height 17
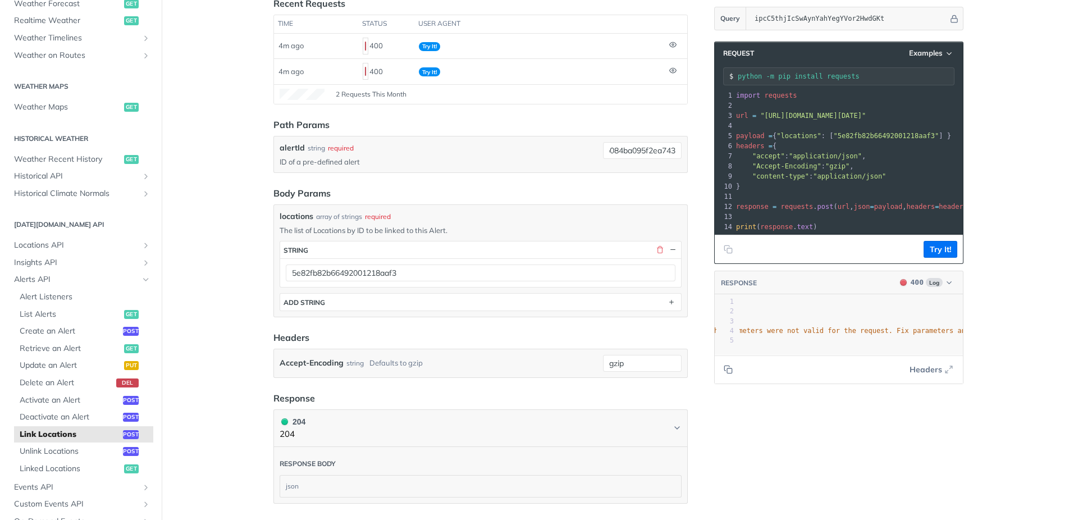
scroll to position [0, 193]
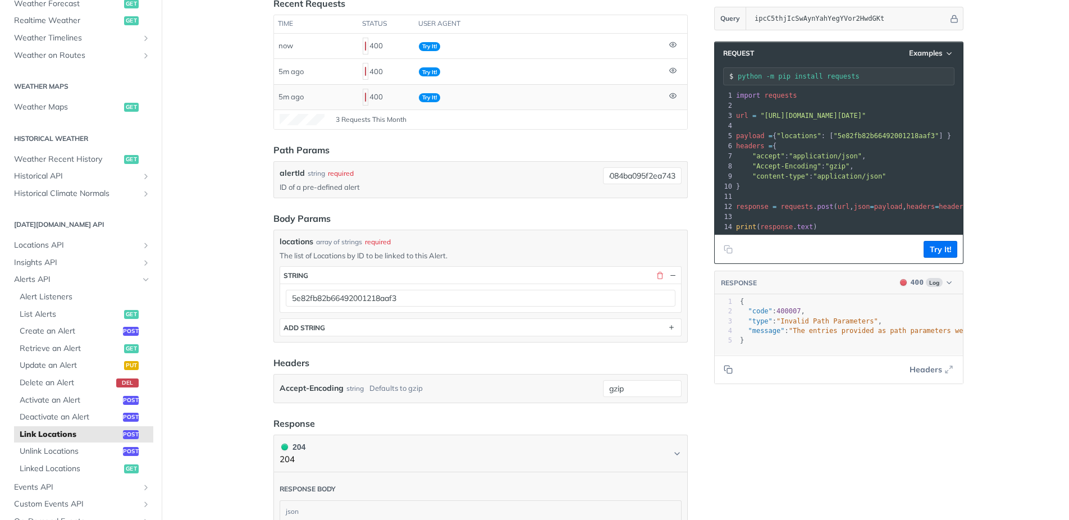
click at [674, 98] on icon at bounding box center [672, 95] width 7 height 7
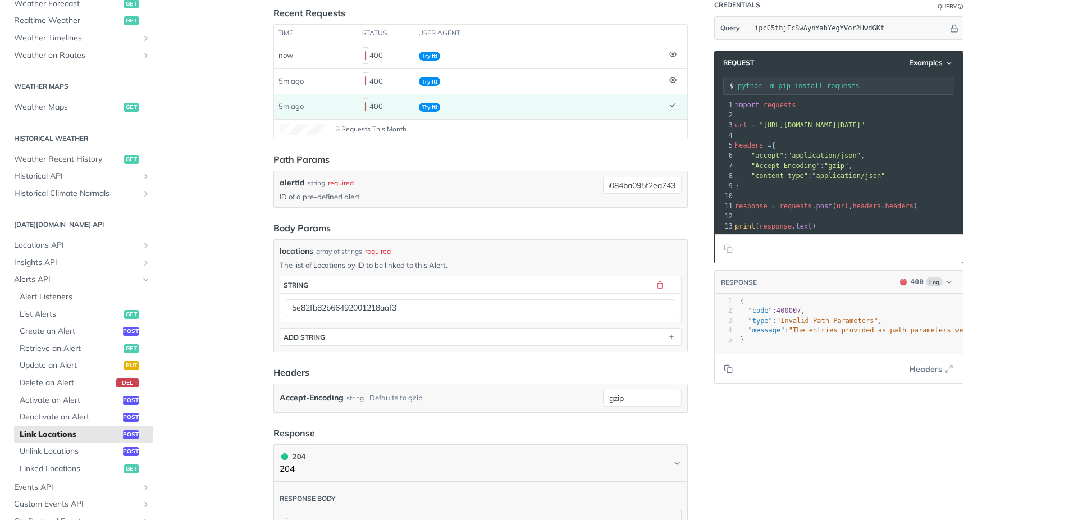
click at [854, 217] on pre "​" at bounding box center [946, 216] width 426 height 10
click at [669, 108] on td at bounding box center [676, 106] width 22 height 25
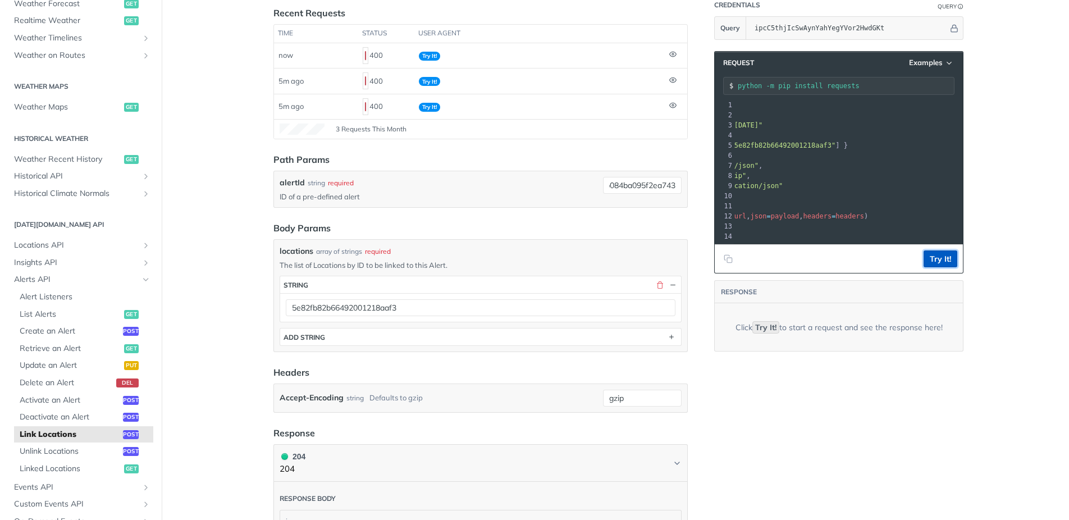
click at [933, 259] on button "Try It!" at bounding box center [941, 258] width 34 height 17
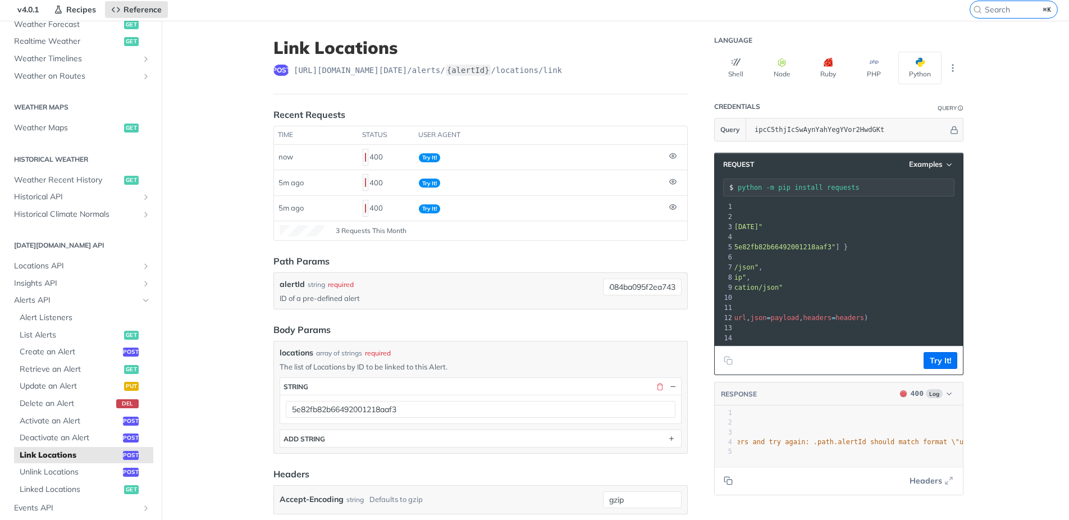
click at [544, 92] on header "Link Locations post https://api.tomorrow.io/v4 /alerts/ {alertId} /locations/li…" at bounding box center [481, 66] width 414 height 57
click at [497, 83] on header "Link Locations post https://api.tomorrow.io/v4 /alerts/ {alertId} /locations/li…" at bounding box center [481, 66] width 414 height 57
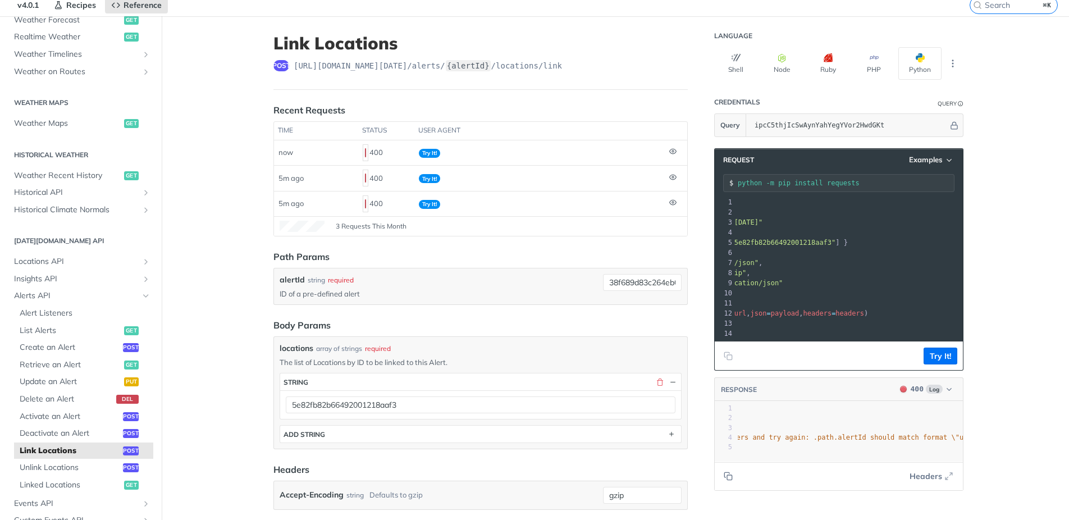
click at [523, 257] on header "Path Params" at bounding box center [481, 256] width 414 height 13
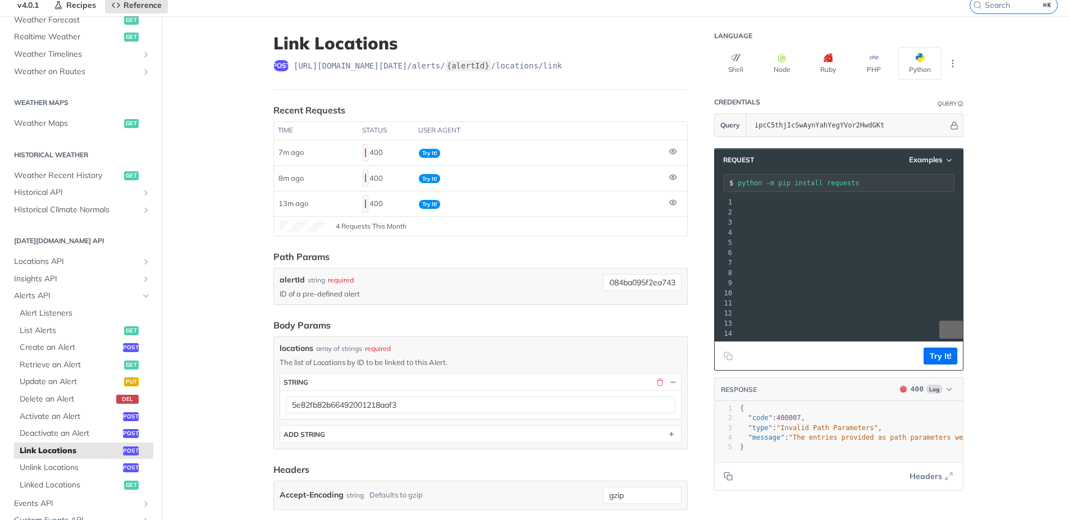
scroll to position [326, 0]
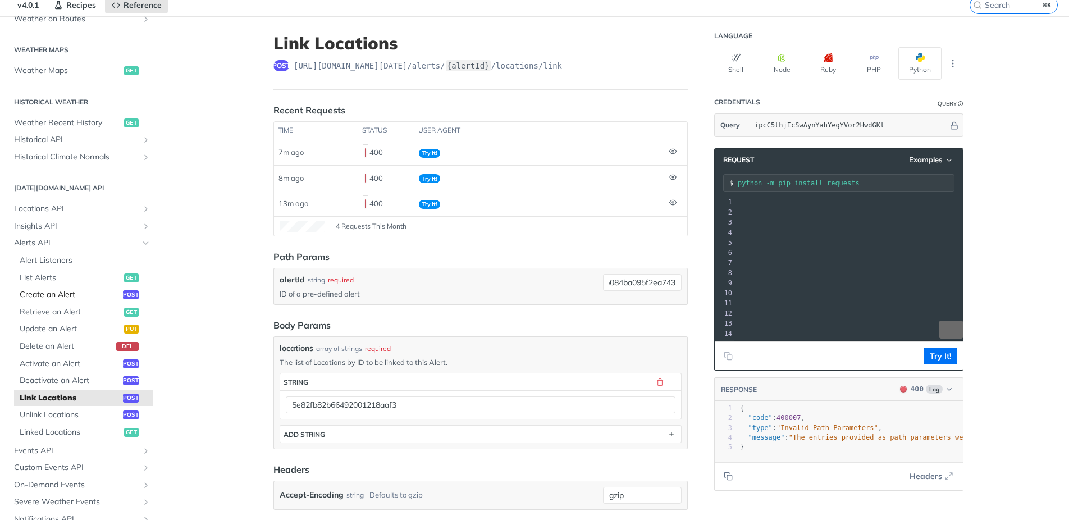
click at [53, 295] on span "Create an Alert" at bounding box center [70, 294] width 101 height 11
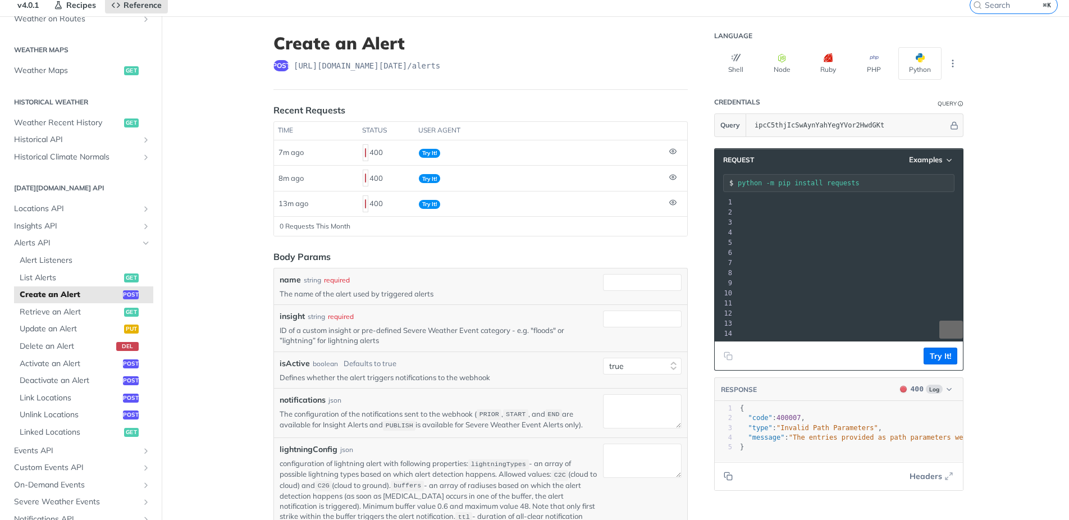
scroll to position [0, 103]
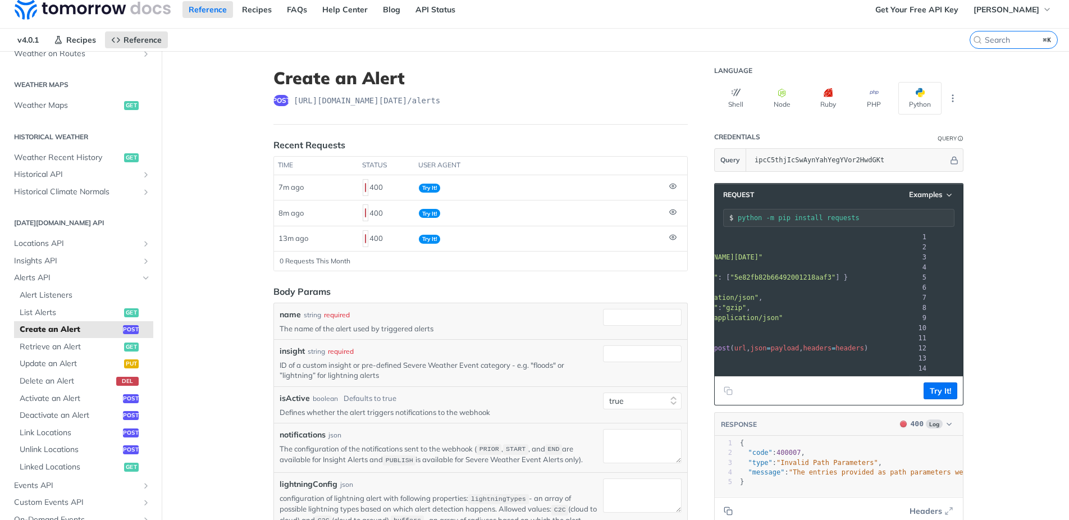
select select "true"
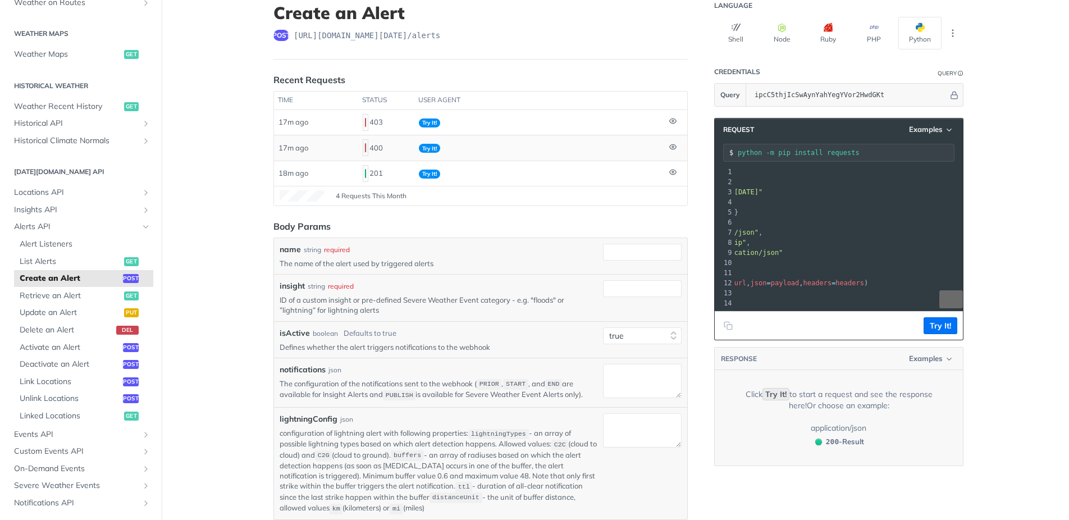
scroll to position [86, 0]
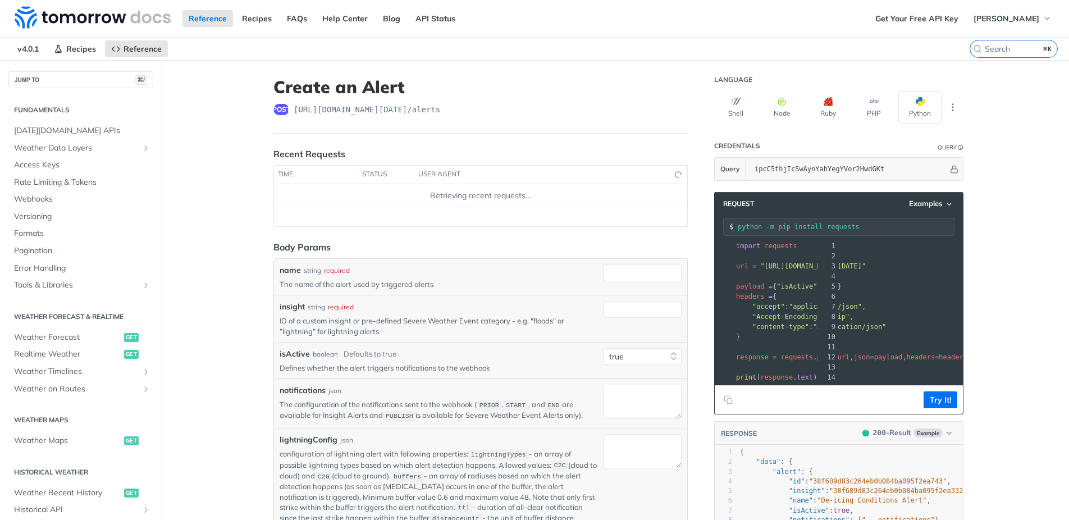
select select "true"
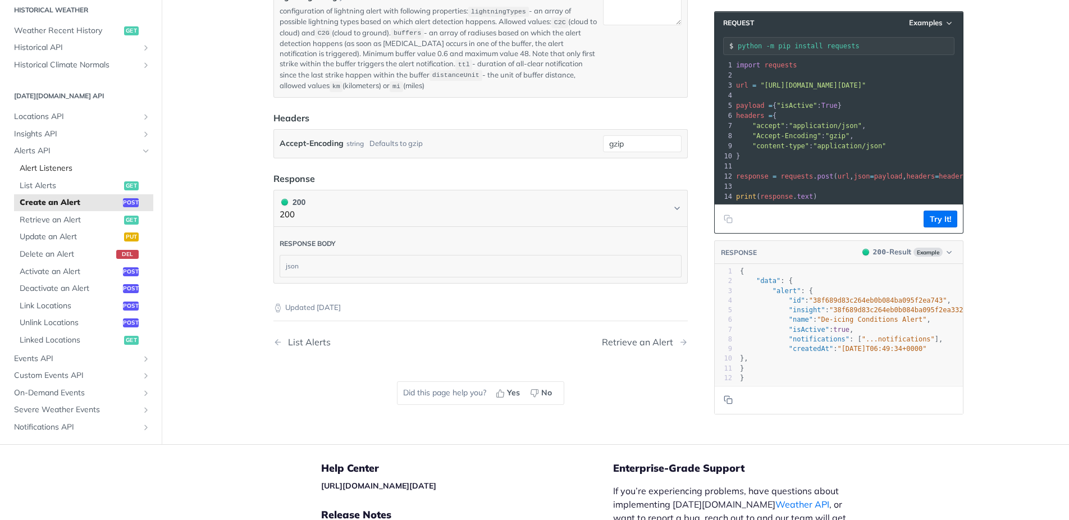
click at [60, 166] on span "Alert Listeners" at bounding box center [85, 168] width 131 height 11
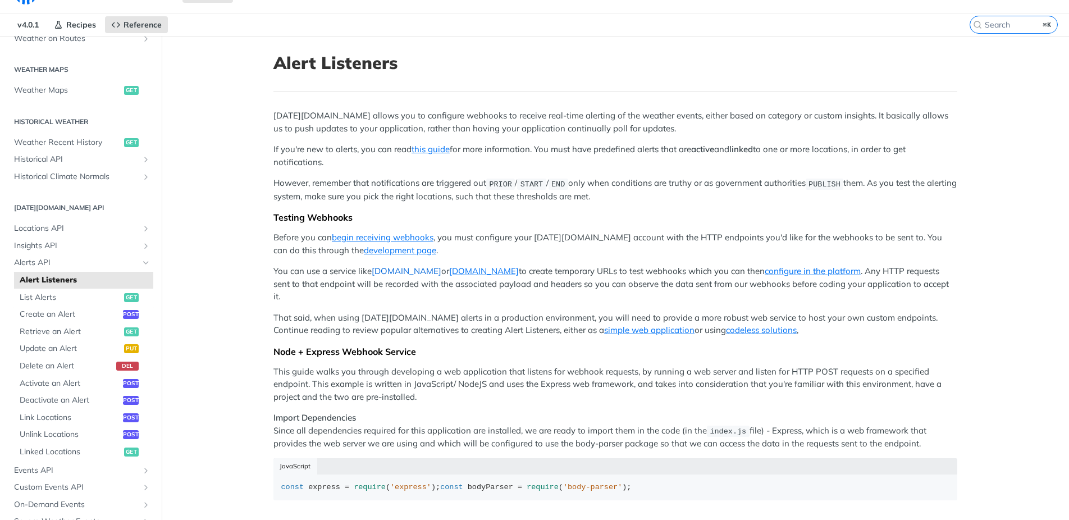
click at [406, 272] on link "[DOMAIN_NAME]" at bounding box center [407, 271] width 70 height 11
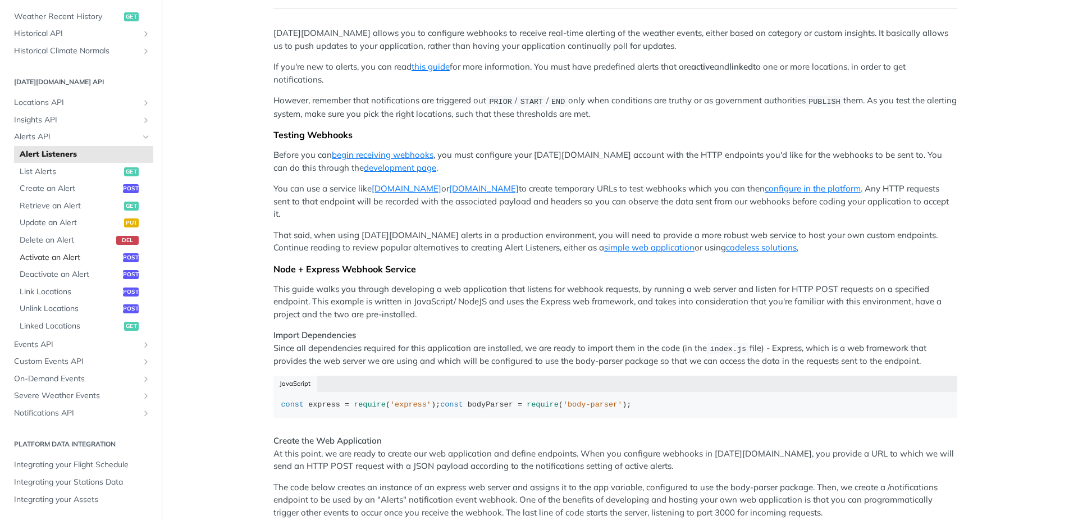
scroll to position [108, 0]
click at [63, 397] on span "Severe Weather Events" at bounding box center [76, 395] width 125 height 11
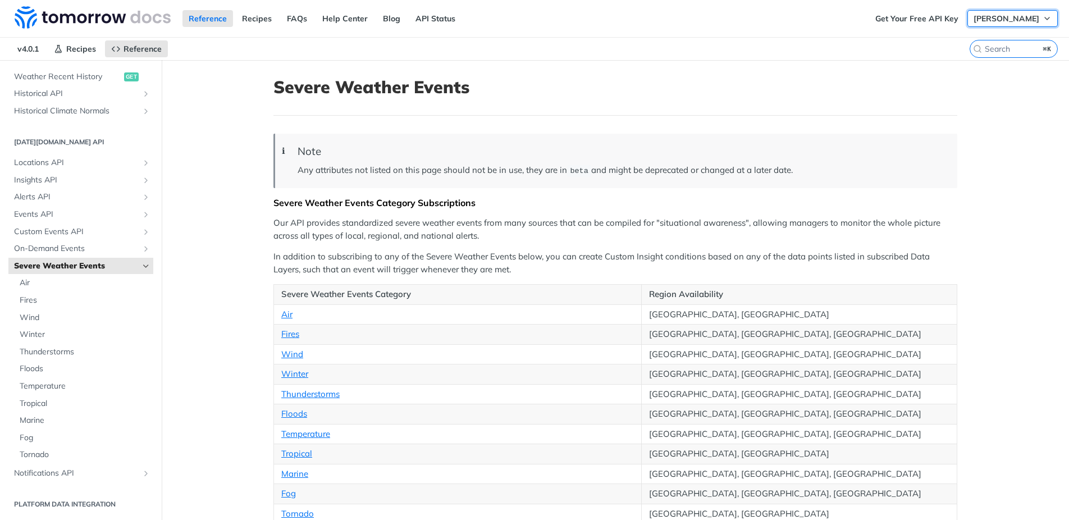
click at [1026, 15] on span "[PERSON_NAME]" at bounding box center [1007, 18] width 66 height 10
click at [1019, 17] on span "[PERSON_NAME]" at bounding box center [1007, 18] width 66 height 10
click at [978, 42] on link "Log Out" at bounding box center [1001, 41] width 111 height 16
